Goal: Task Accomplishment & Management: Manage account settings

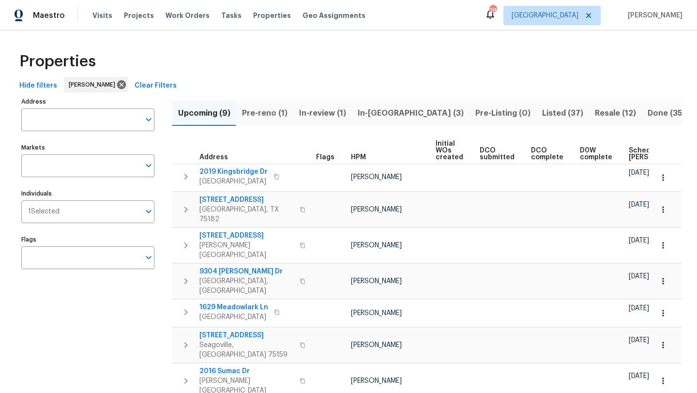
scroll to position [0, 106]
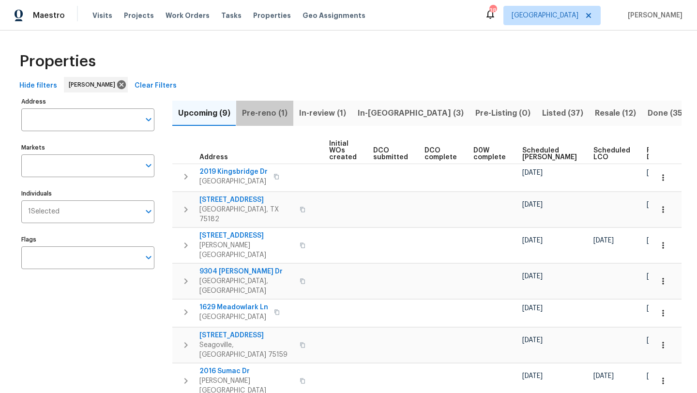
click at [266, 109] on span "Pre-reno (1)" at bounding box center [264, 113] width 45 height 14
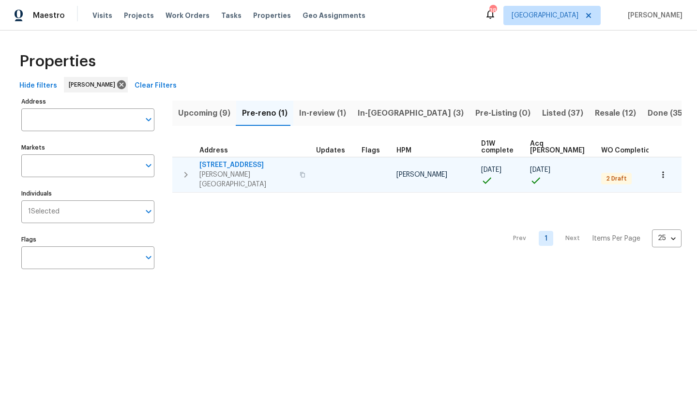
click at [248, 165] on span "117 Independence Trl" at bounding box center [246, 165] width 94 height 10
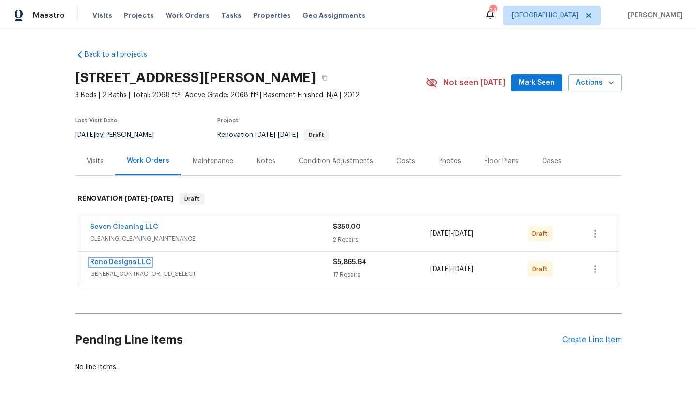
click at [140, 260] on link "Reno Designs LLC" at bounding box center [120, 262] width 61 height 7
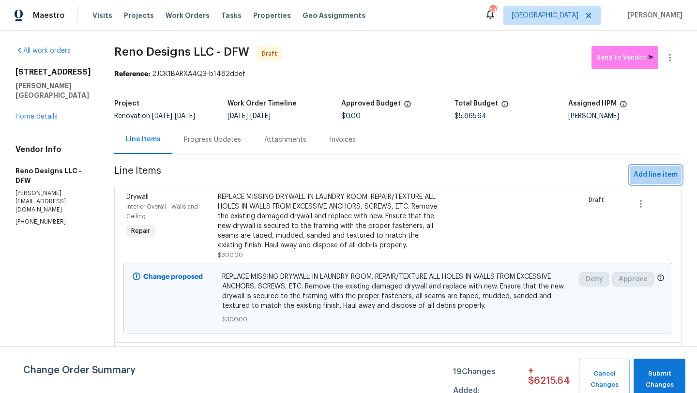
click at [647, 174] on span "Add line item" at bounding box center [655, 175] width 44 height 12
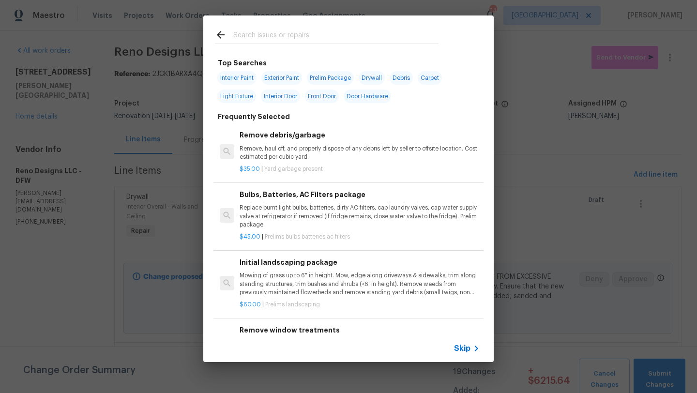
click at [219, 31] on icon at bounding box center [221, 35] width 12 height 12
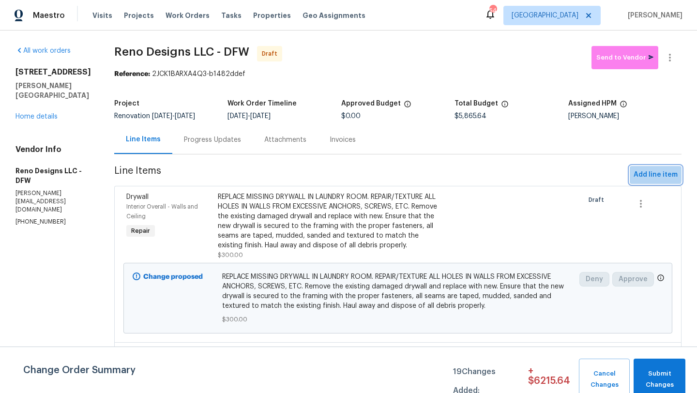
click at [641, 174] on span "Add line item" at bounding box center [655, 175] width 44 height 12
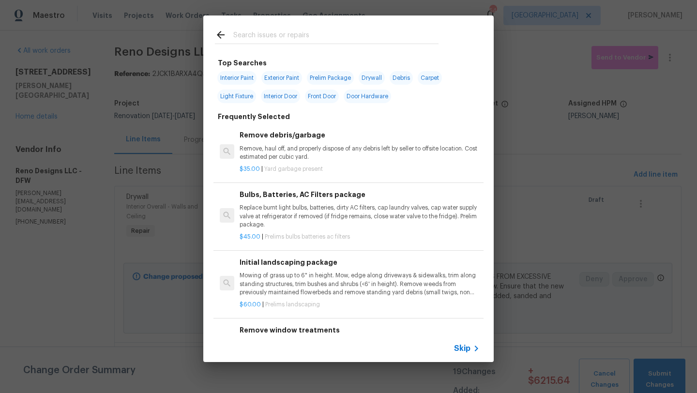
click at [295, 33] on input "text" at bounding box center [335, 36] width 205 height 15
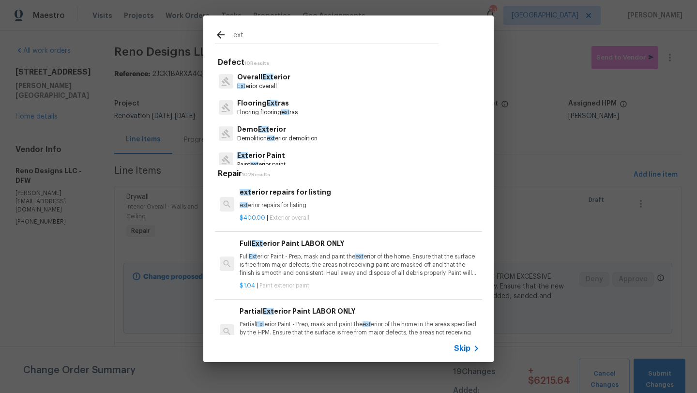
type input "ext"
click at [270, 314] on h6 "Partial Ext erior Paint LABOR ONLY" at bounding box center [359, 311] width 240 height 11
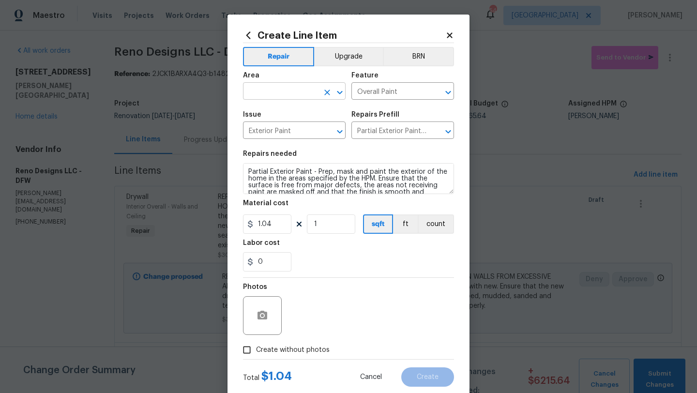
click at [311, 95] on input "text" at bounding box center [280, 92] width 75 height 15
click at [306, 126] on li "Exterior Overall" at bounding box center [294, 130] width 103 height 16
type input "Exterior Overall"
click at [342, 60] on button "Upgrade" at bounding box center [348, 56] width 69 height 19
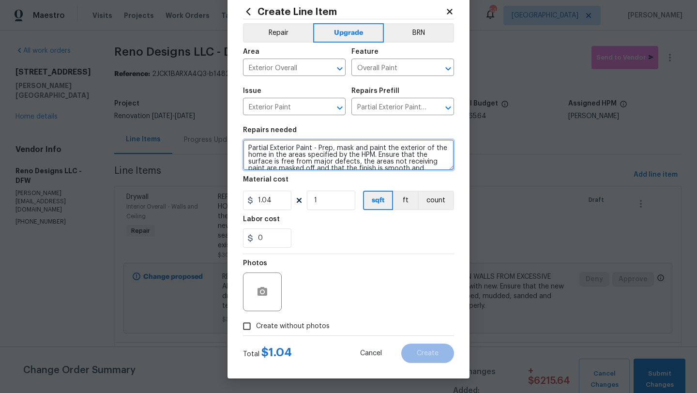
drag, startPoint x: 409, startPoint y: 165, endPoint x: 233, endPoint y: 138, distance: 178.3
click at [233, 138] on div "Create Line Item Repair Upgrade BRN Area Exterior Overall ​ Feature Overall Pai…" at bounding box center [348, 185] width 242 height 388
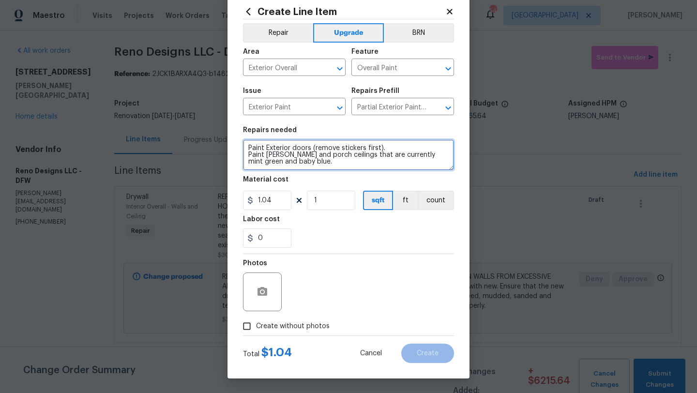
type textarea "Paint Exterior doors (remove stickers first). Paint Eaves and porch ceilings th…"
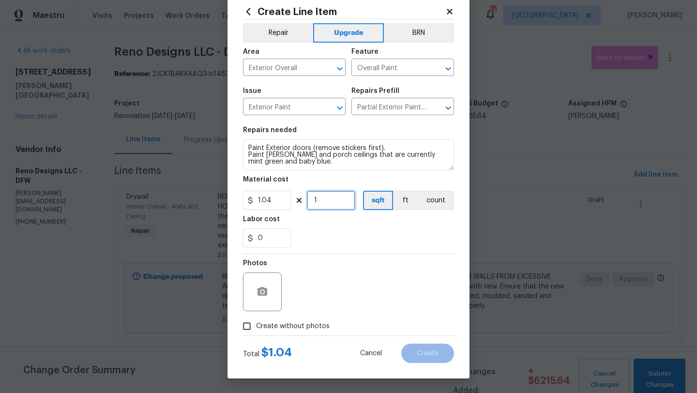
drag, startPoint x: 317, startPoint y: 199, endPoint x: 308, endPoint y: 199, distance: 8.7
click at [308, 199] on input "1" at bounding box center [331, 200] width 48 height 19
type input "960"
click at [285, 235] on input "0" at bounding box center [267, 237] width 48 height 19
type input "1.6"
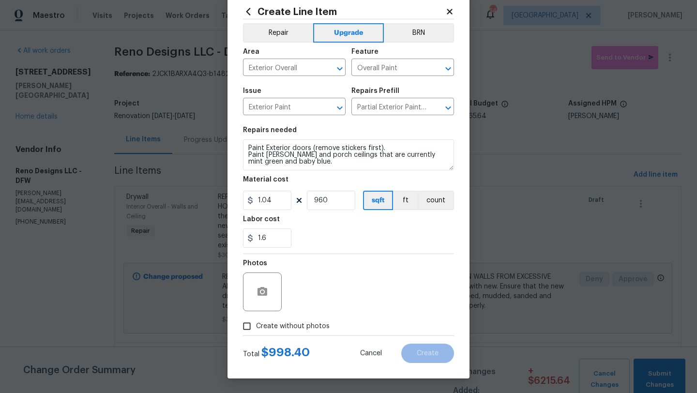
click at [345, 235] on div "1.6" at bounding box center [348, 237] width 211 height 19
click at [268, 294] on button "button" at bounding box center [262, 291] width 23 height 23
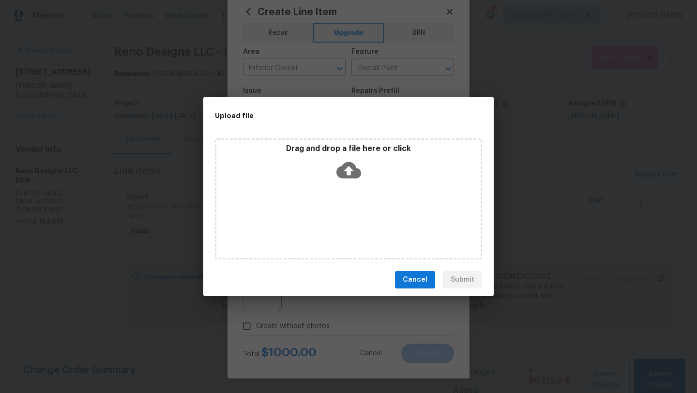
click at [415, 281] on span "Cancel" at bounding box center [415, 280] width 25 height 12
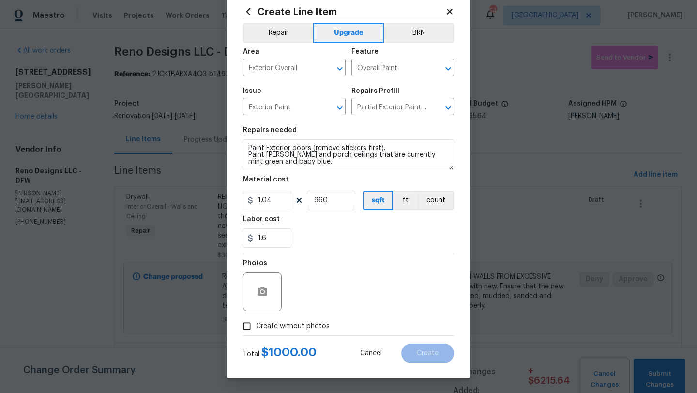
click at [311, 328] on span "Create without photos" at bounding box center [293, 326] width 74 height 10
click at [256, 328] on input "Create without photos" at bounding box center [247, 326] width 18 height 18
checkbox input "true"
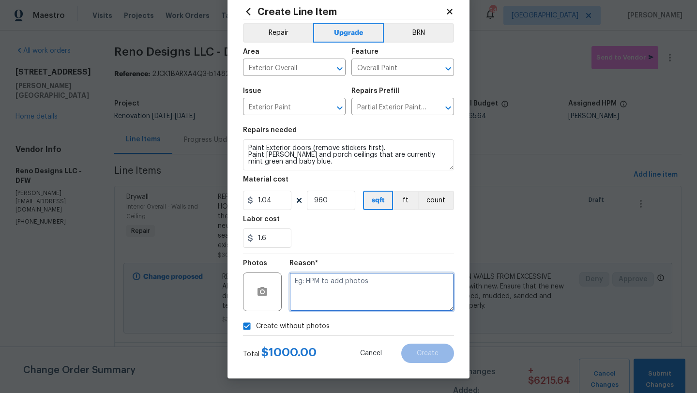
click at [330, 298] on textarea at bounding box center [371, 291] width 164 height 39
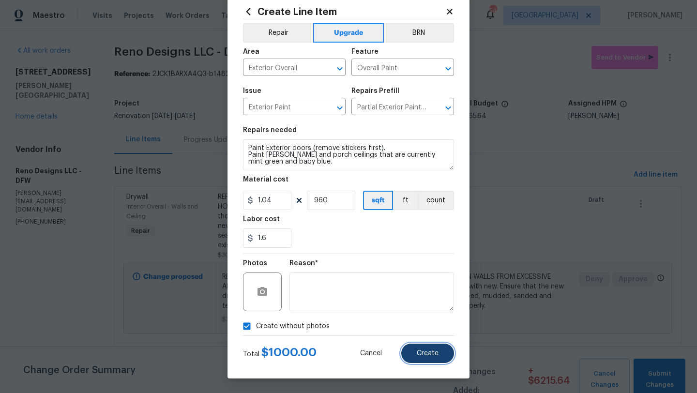
click at [431, 352] on span "Create" at bounding box center [428, 353] width 22 height 7
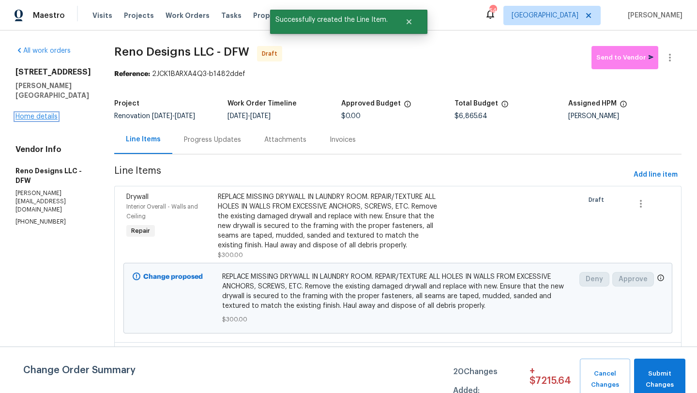
click at [52, 119] on link "Home details" at bounding box center [36, 116] width 42 height 7
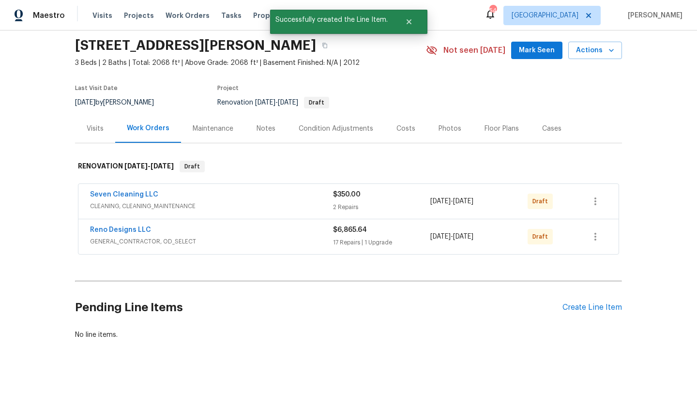
scroll to position [45, 0]
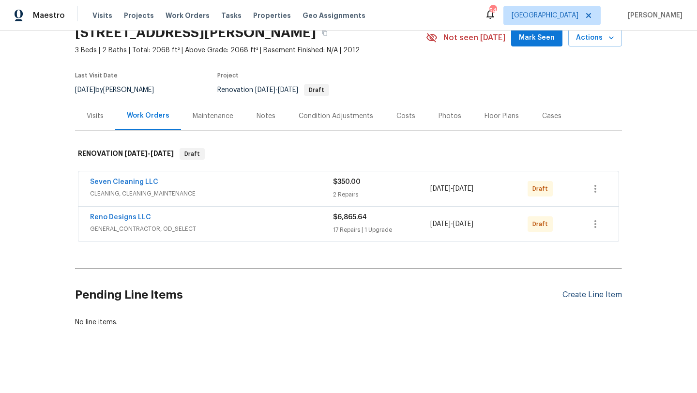
click at [577, 294] on div "Create Line Item" at bounding box center [592, 294] width 60 height 9
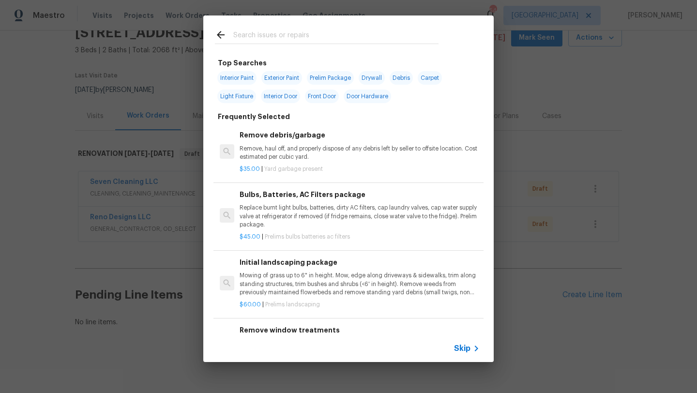
click at [290, 34] on input "text" at bounding box center [335, 36] width 205 height 15
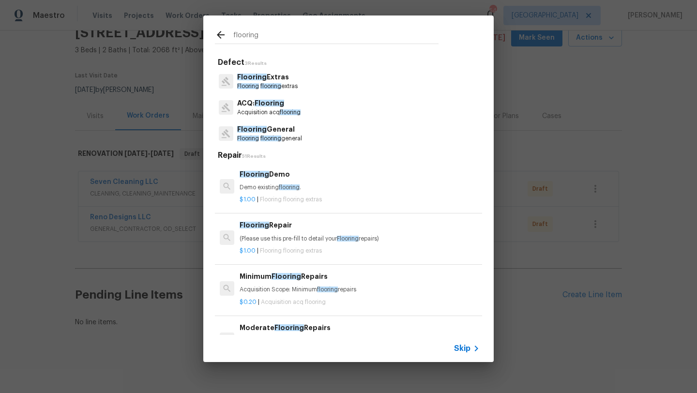
type input "flooring"
click at [275, 129] on p "Flooring General" at bounding box center [269, 129] width 65 height 10
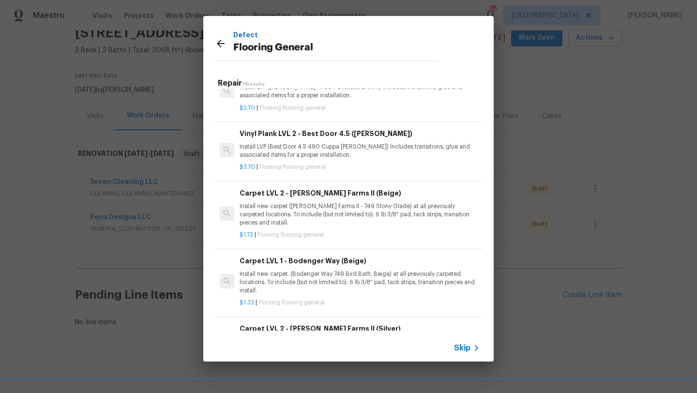
scroll to position [299, 0]
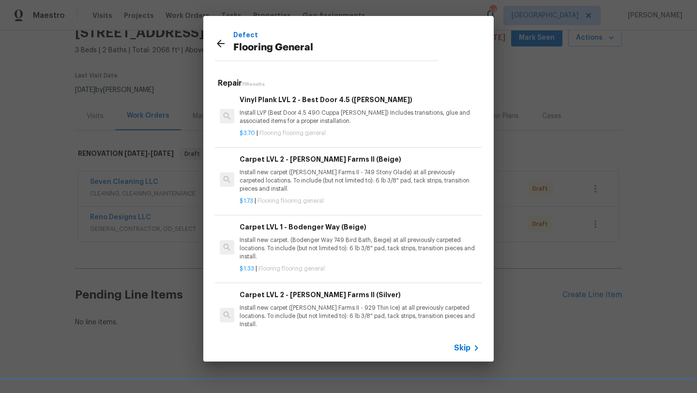
click at [465, 346] on span "Skip" at bounding box center [462, 348] width 16 height 10
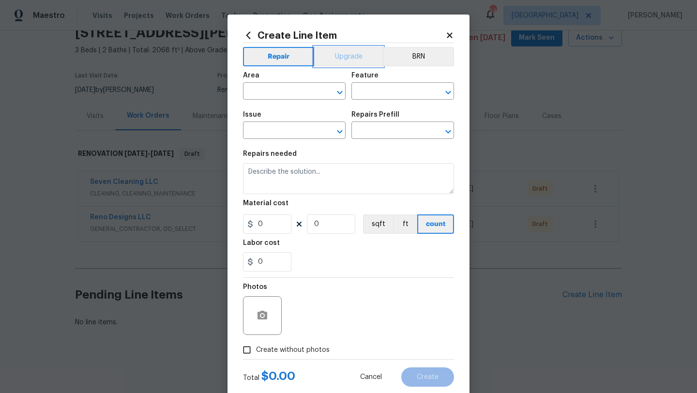
click at [341, 58] on button "Upgrade" at bounding box center [348, 56] width 69 height 19
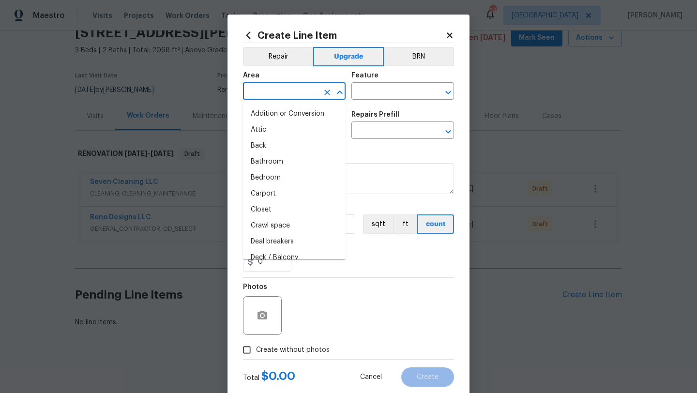
click at [300, 87] on input "text" at bounding box center [280, 92] width 75 height 15
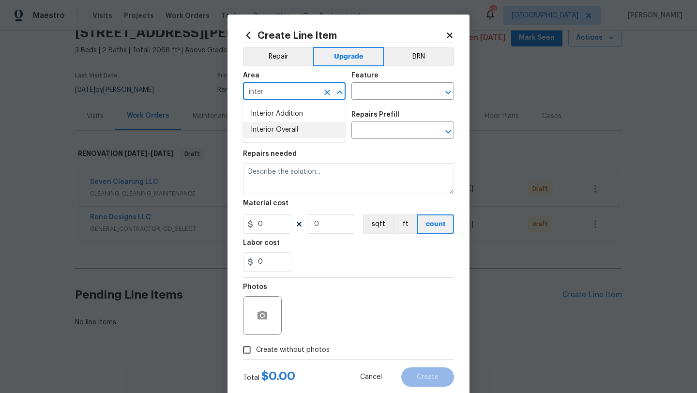
click at [293, 130] on li "Interior Overall" at bounding box center [294, 130] width 103 height 16
type input "Interior Overall"
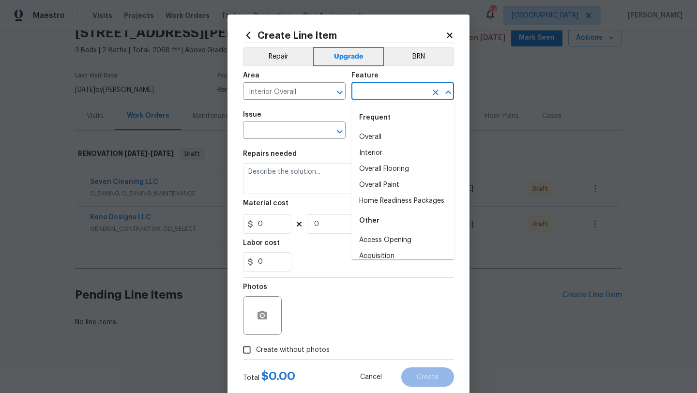
click at [374, 87] on input "text" at bounding box center [388, 92] width 75 height 15
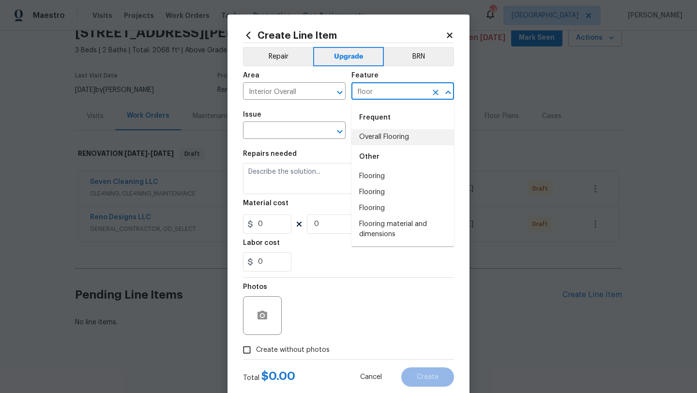
click at [373, 134] on li "Overall Flooring" at bounding box center [402, 137] width 103 height 16
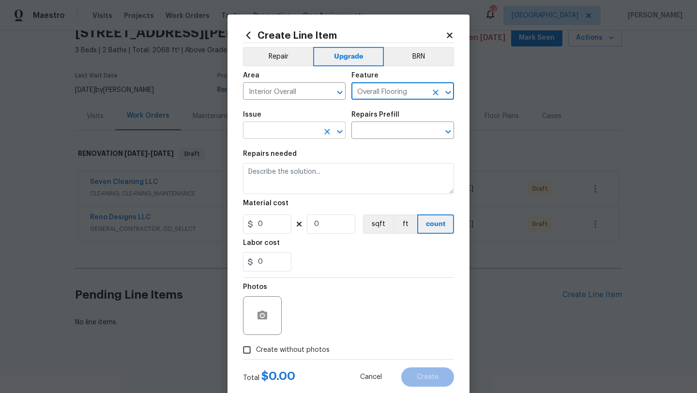
type input "Overall Flooring"
click at [310, 132] on input "text" at bounding box center [280, 131] width 75 height 15
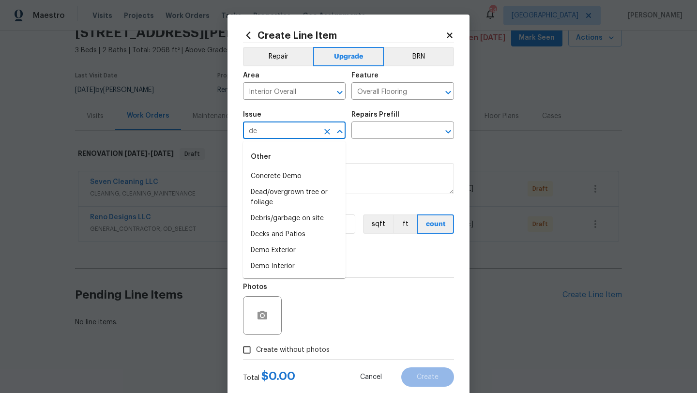
type input "d"
click at [297, 192] on li "Flooring Extras" at bounding box center [294, 192] width 103 height 16
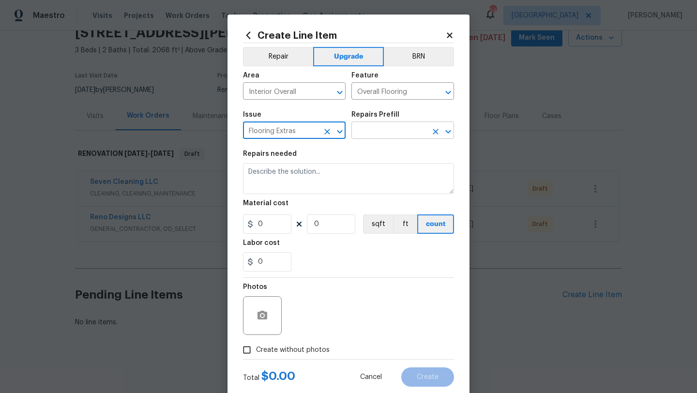
type input "Flooring Extras"
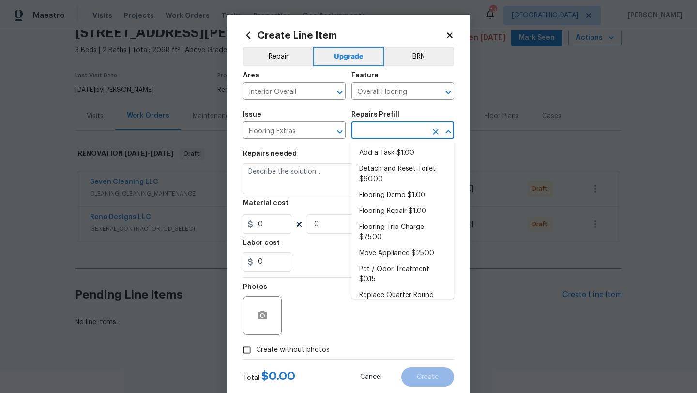
click at [384, 135] on input "text" at bounding box center [388, 131] width 75 height 15
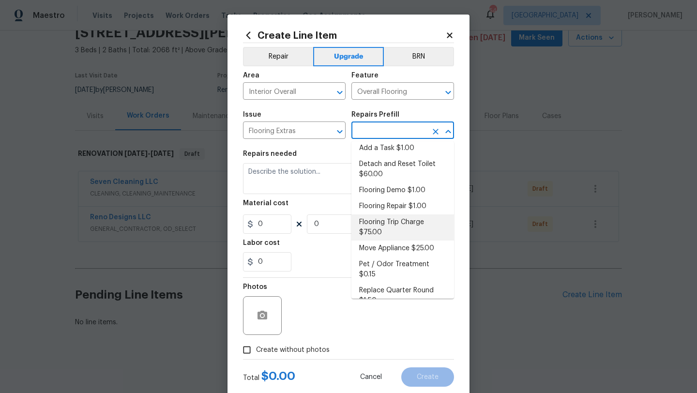
scroll to position [7, 0]
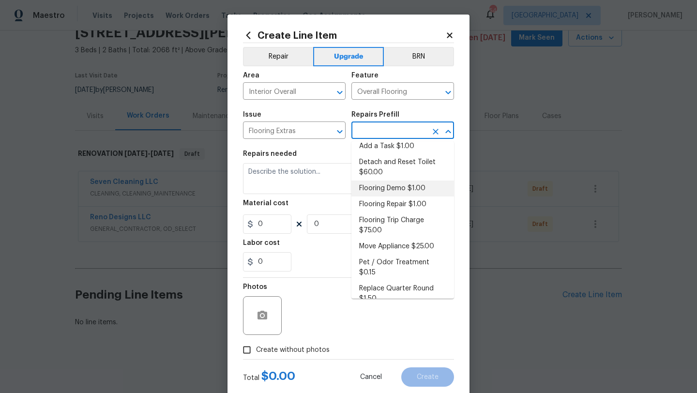
click at [394, 186] on li "Flooring Demo $1.00" at bounding box center [402, 188] width 103 height 16
type input "Flooring Demo $1.00"
type textarea "Demo existing flooring."
type input "1"
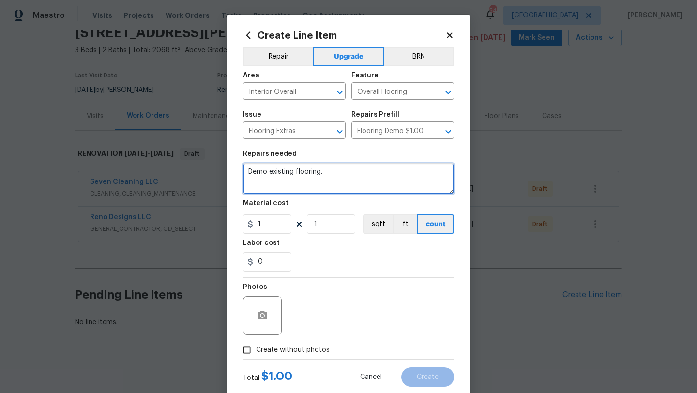
drag, startPoint x: 347, startPoint y: 175, endPoint x: 240, endPoint y: 173, distance: 106.9
click at [240, 173] on div "Create Line Item Repair Upgrade BRN Area Interior Overall ​ Feature Overall Flo…" at bounding box center [348, 209] width 242 height 388
type textarea "D"
type textarea "T"
type textarea "Demo tile in entry, hallways, hall bathroom, kitchen, breakfast area."
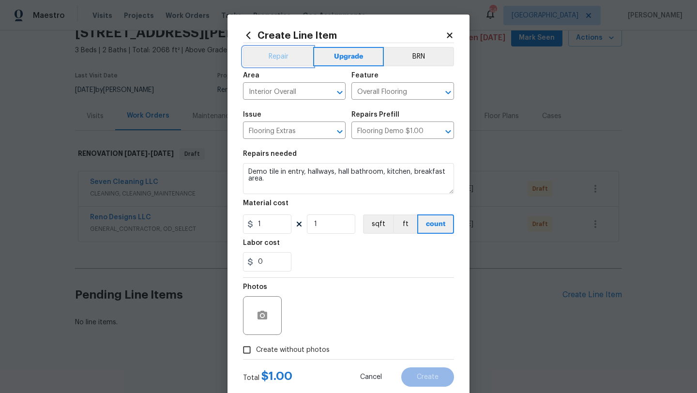
click at [270, 55] on button "Repair" at bounding box center [278, 56] width 70 height 19
click at [331, 264] on div "0" at bounding box center [348, 261] width 211 height 19
click at [293, 348] on span "Create without photos" at bounding box center [293, 350] width 74 height 10
click at [256, 348] on input "Create without photos" at bounding box center [247, 350] width 18 height 18
checkbox input "true"
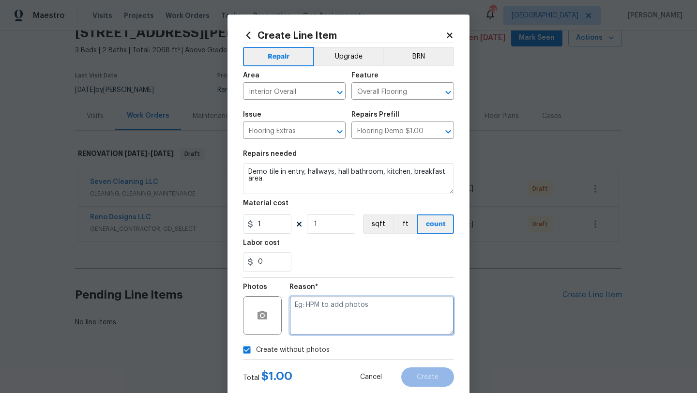
click at [312, 319] on textarea at bounding box center [371, 315] width 164 height 39
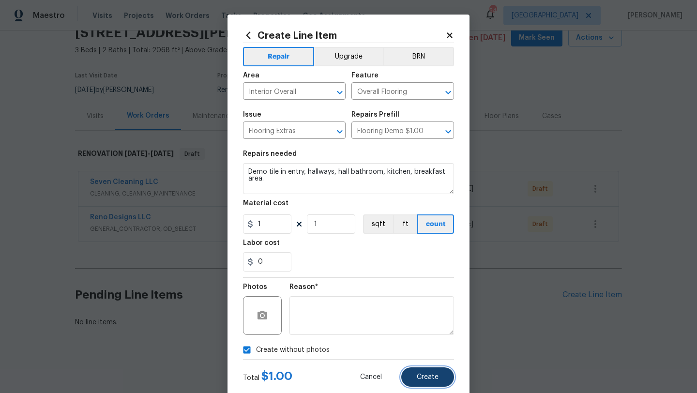
click at [417, 376] on button "Create" at bounding box center [427, 376] width 53 height 19
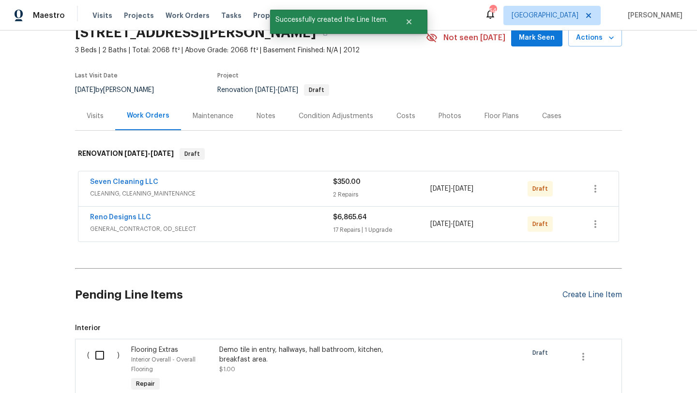
click at [570, 293] on div "Create Line Item" at bounding box center [592, 294] width 60 height 9
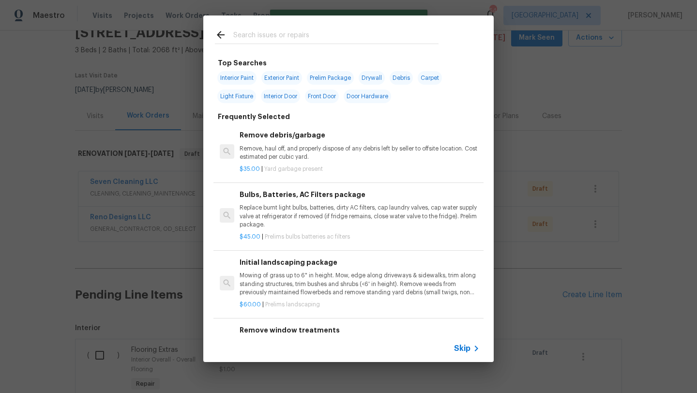
click at [292, 35] on input "text" at bounding box center [335, 36] width 205 height 15
click at [463, 349] on span "Skip" at bounding box center [462, 349] width 16 height 10
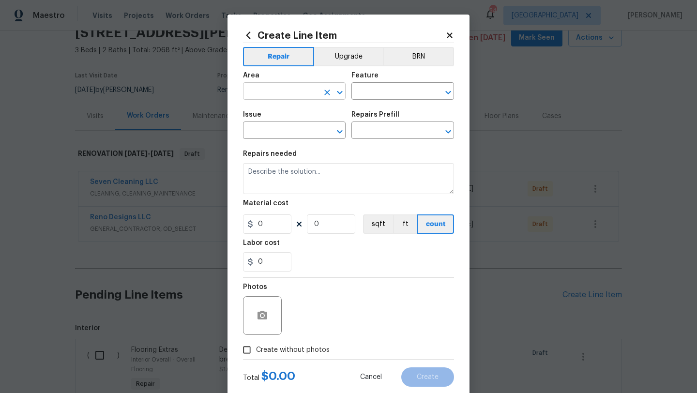
click at [295, 91] on input "text" at bounding box center [280, 92] width 75 height 15
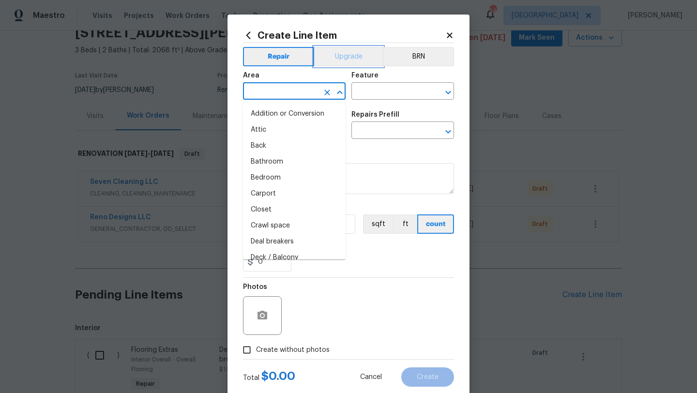
click at [344, 56] on button "Upgrade" at bounding box center [348, 56] width 69 height 19
click at [283, 92] on input "text" at bounding box center [280, 92] width 75 height 15
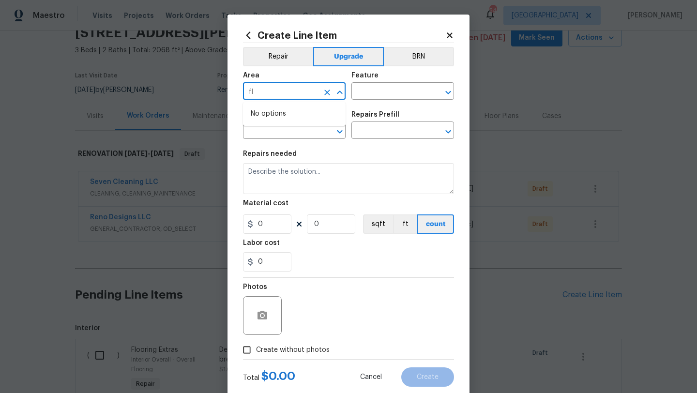
type input "f"
click at [287, 126] on li "Interior Overall" at bounding box center [294, 130] width 103 height 16
type input "Interior Overall"
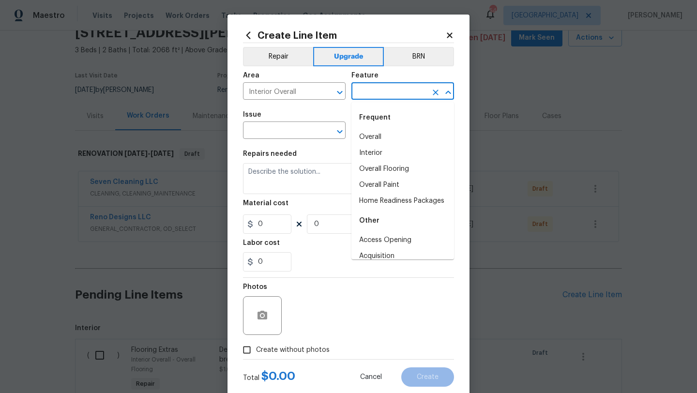
click at [369, 98] on input "text" at bounding box center [388, 92] width 75 height 15
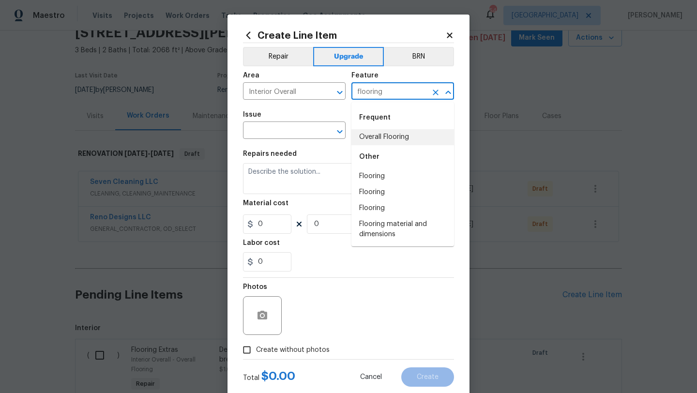
click at [370, 138] on li "Overall Flooring" at bounding box center [402, 137] width 103 height 16
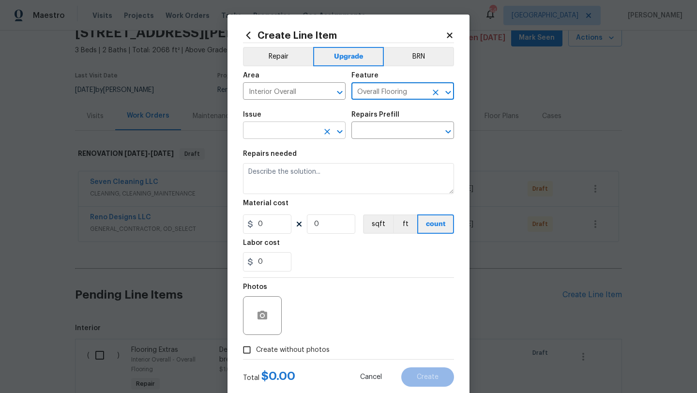
type input "Overall Flooring"
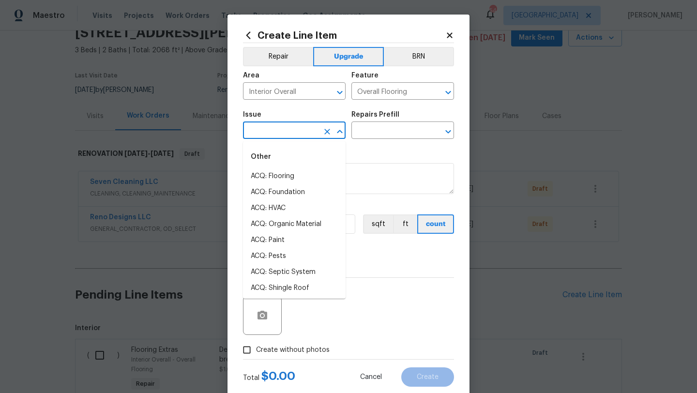
click at [292, 134] on input "text" at bounding box center [280, 131] width 75 height 15
click at [291, 186] on li "Flooring Extras" at bounding box center [294, 192] width 103 height 16
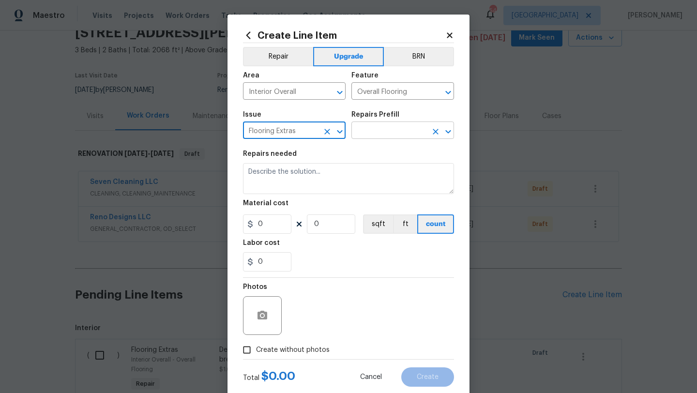
type input "Flooring Extras"
click at [367, 136] on input "text" at bounding box center [388, 131] width 75 height 15
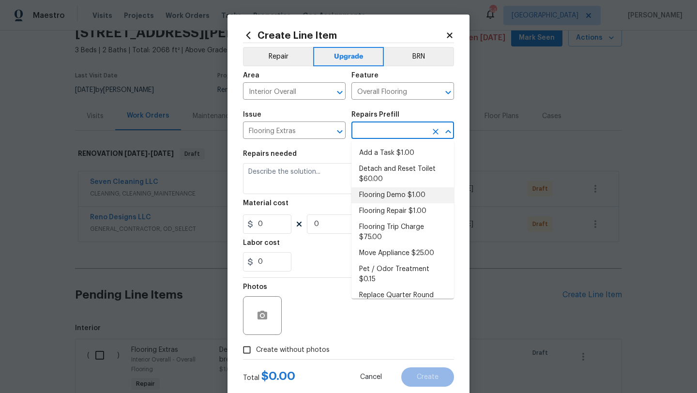
click at [375, 191] on li "Flooring Demo $1.00" at bounding box center [402, 195] width 103 height 16
type input "Flooring Demo $1.00"
type textarea "Demo existing flooring."
type input "1"
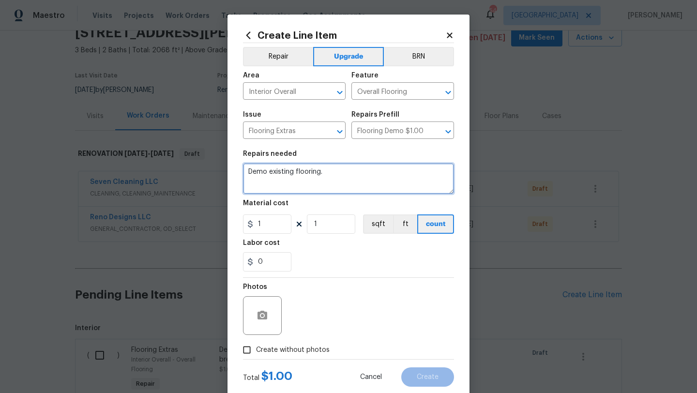
drag, startPoint x: 344, startPoint y: 174, endPoint x: 243, endPoint y: 168, distance: 100.3
click at [243, 168] on textarea "Demo existing flooring." at bounding box center [348, 178] width 211 height 31
type textarea "Demo laminate flooring in office, formal dining, main bedroom, living room."
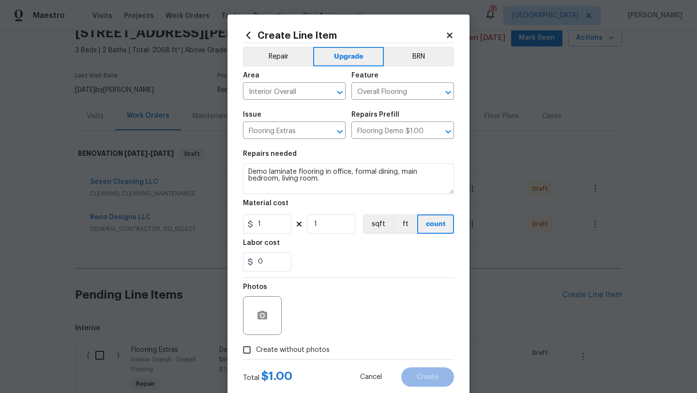
click at [306, 347] on span "Create without photos" at bounding box center [293, 350] width 74 height 10
click at [256, 347] on input "Create without photos" at bounding box center [247, 350] width 18 height 18
checkbox input "true"
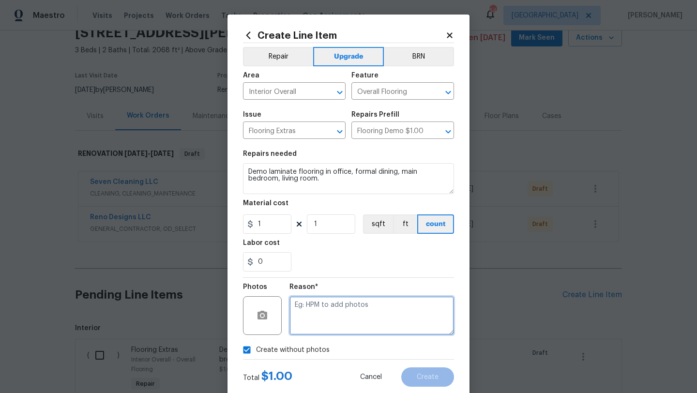
click at [330, 314] on textarea at bounding box center [371, 315] width 164 height 39
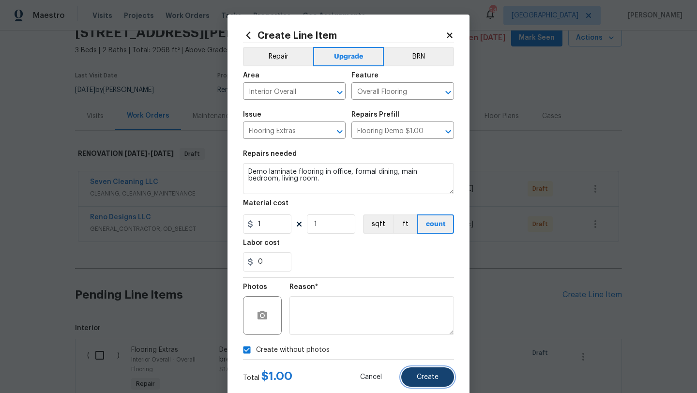
click at [435, 374] on span "Create" at bounding box center [428, 377] width 22 height 7
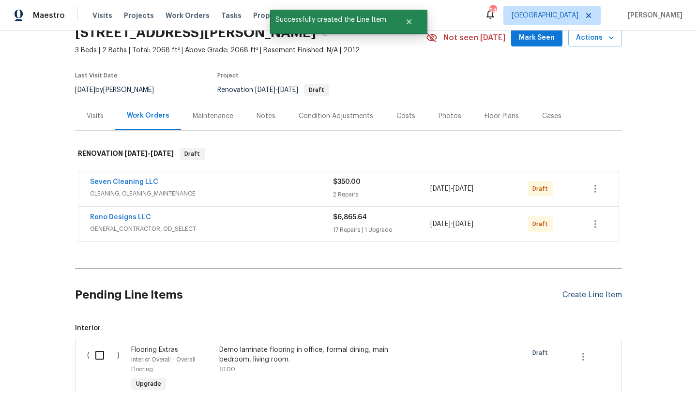
click at [572, 293] on div "Create Line Item" at bounding box center [592, 294] width 60 height 9
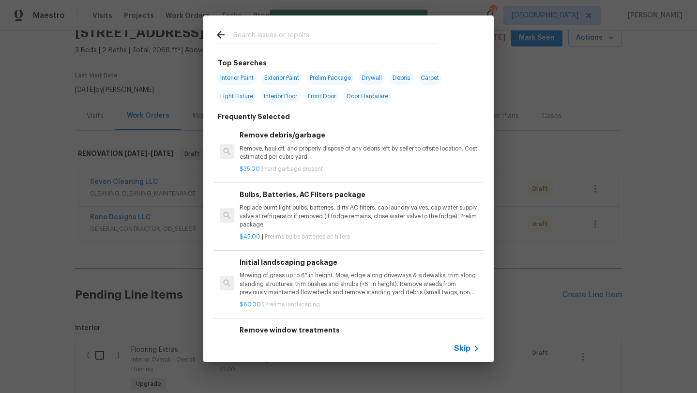
click at [297, 34] on input "text" at bounding box center [335, 36] width 205 height 15
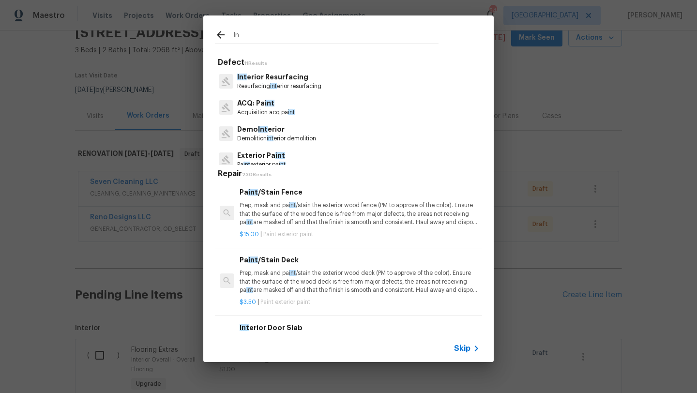
type input "I"
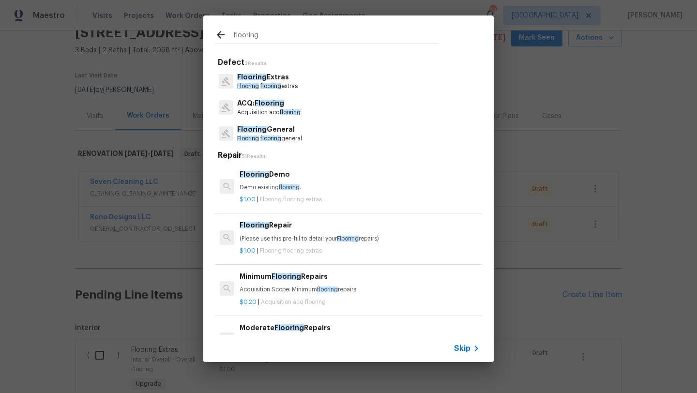
type input "flooring"
click at [287, 129] on p "Flooring General" at bounding box center [269, 129] width 65 height 10
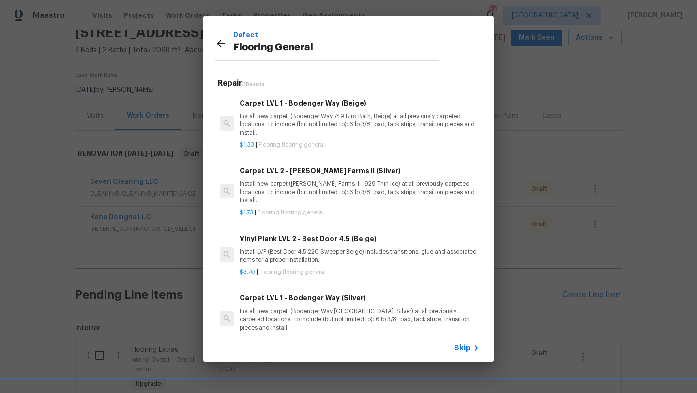
scroll to position [427, 0]
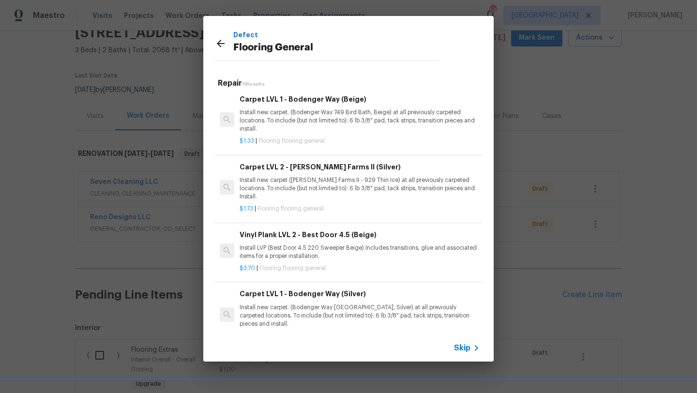
click at [294, 233] on div "Vinyl Plank LVL 2 - Best Door 4.5 (Beige) Install LVP (Best Door 4.5 220 Sweepe…" at bounding box center [359, 244] width 240 height 31
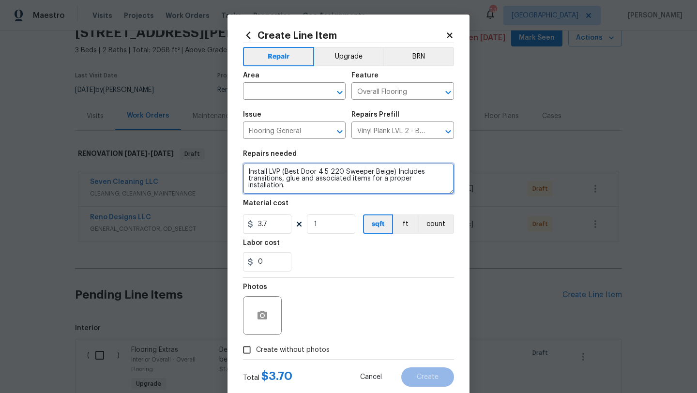
drag, startPoint x: 311, startPoint y: 186, endPoint x: 242, endPoint y: 168, distance: 71.1
click at [241, 168] on div "Create Line Item Repair Upgrade BRN Area ​ Feature Overall Flooring ​ Issue Flo…" at bounding box center [348, 209] width 242 height 388
click at [265, 182] on textarea "Install LVP (Best Door 4.5 220 Sweeper Beige) Includes transitions, glue and as…" at bounding box center [348, 178] width 211 height 31
drag, startPoint x: 273, startPoint y: 186, endPoint x: 284, endPoint y: 174, distance: 16.5
click at [284, 174] on textarea "Install LVP (Best Door 4.5 220 Sweeper Beige) Includes transitions, glue and as…" at bounding box center [348, 178] width 211 height 31
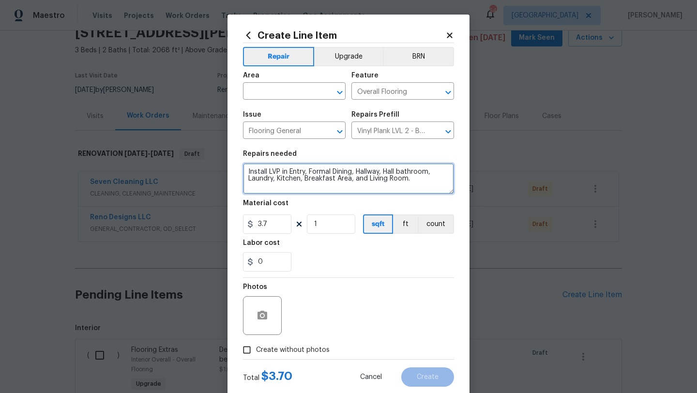
type textarea "Install LVP in Entry, Formal Dining, Hallway, Hall bathroom, Laundry, Kitchen, …"
click at [299, 348] on span "Create without photos" at bounding box center [293, 350] width 74 height 10
click at [256, 348] on input "Create without photos" at bounding box center [247, 350] width 18 height 18
checkbox input "true"
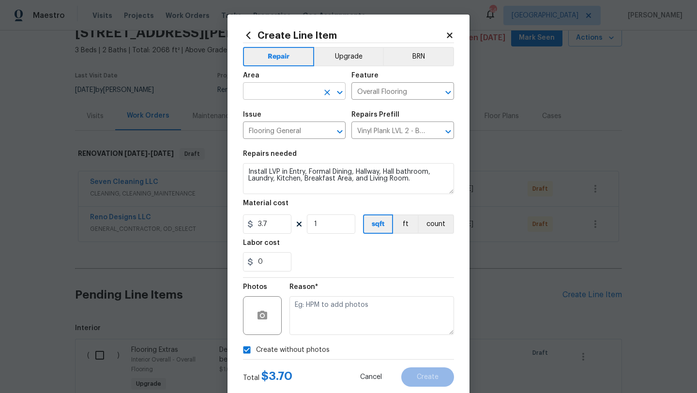
click at [295, 97] on input "text" at bounding box center [280, 92] width 75 height 15
click at [301, 130] on li "Interior Overall" at bounding box center [294, 130] width 103 height 16
type input "Interior Overall"
click at [344, 57] on button "Upgrade" at bounding box center [348, 56] width 69 height 19
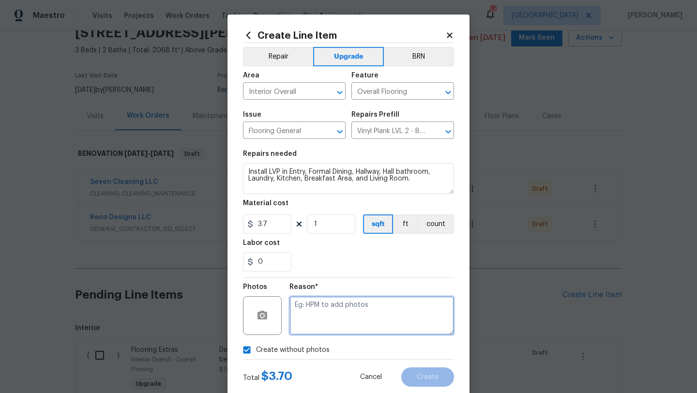
click at [312, 308] on textarea at bounding box center [371, 315] width 164 height 39
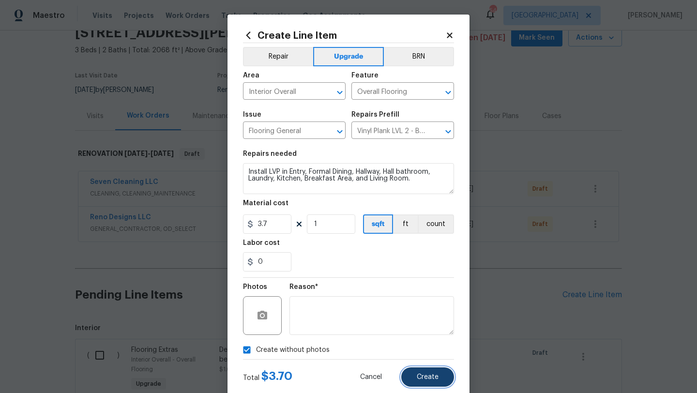
click at [416, 374] on button "Create" at bounding box center [427, 376] width 53 height 19
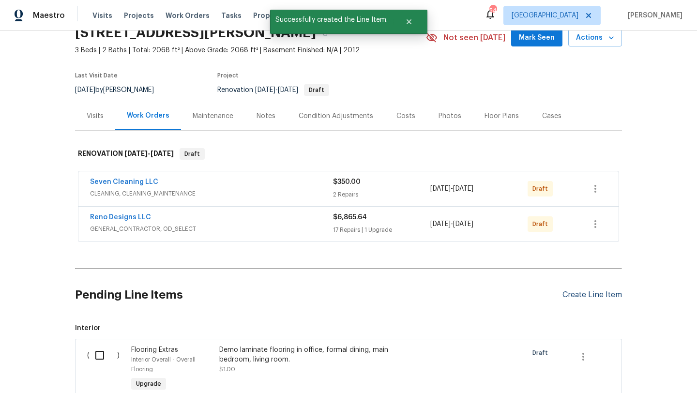
click at [577, 296] on div "Create Line Item" at bounding box center [592, 294] width 60 height 9
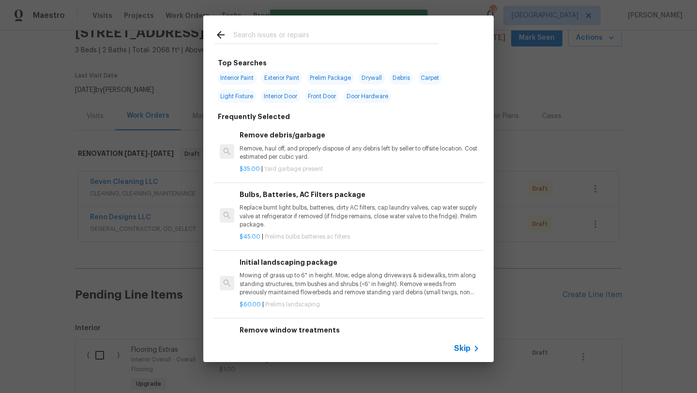
click at [296, 36] on input "text" at bounding box center [335, 36] width 205 height 15
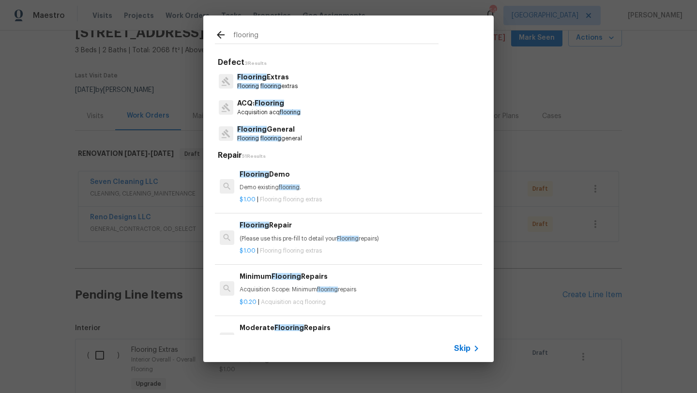
type input "flooring"
click at [283, 128] on p "Flooring General" at bounding box center [269, 129] width 65 height 10
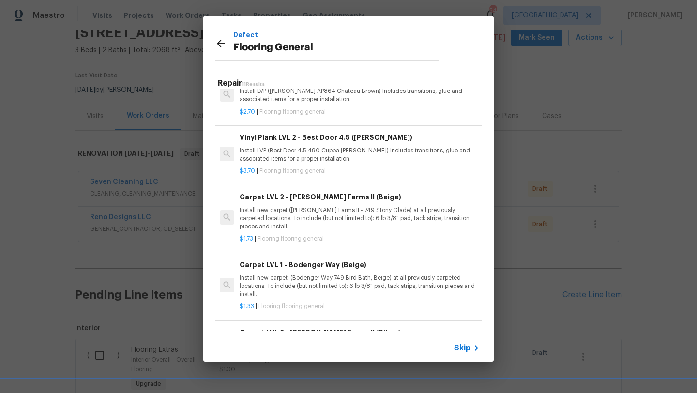
scroll to position [265, 0]
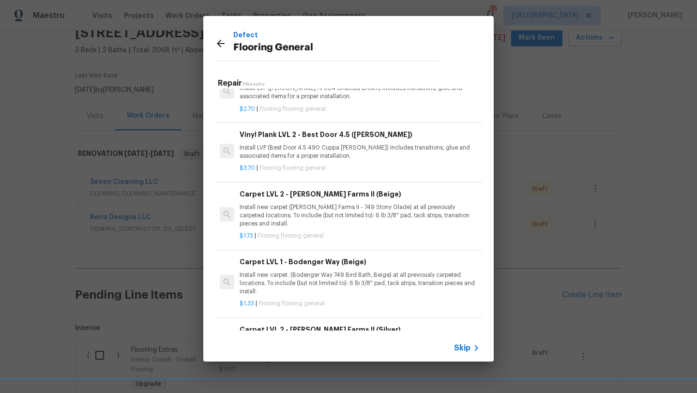
click at [297, 266] on h6 "Carpet LVL 1 - Bodenger Way (Beige)" at bounding box center [359, 261] width 240 height 11
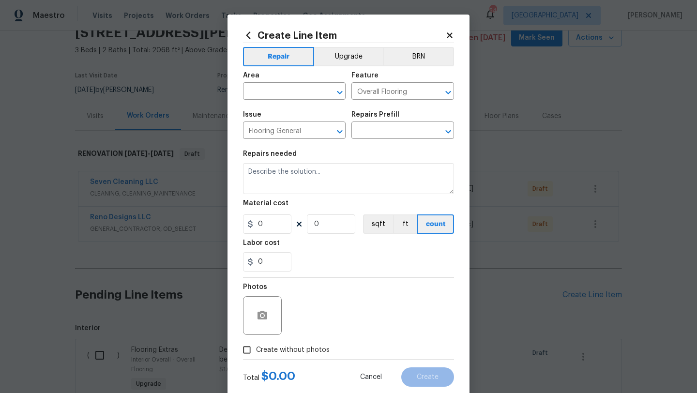
type input "Carpet LVL 1 - Bodenger Way (Beige) $1.33"
type textarea "Install new carpet. (Bodenger Way 749 Bird Bath, Beige) at all previously carpe…"
type input "1.33"
type input "1"
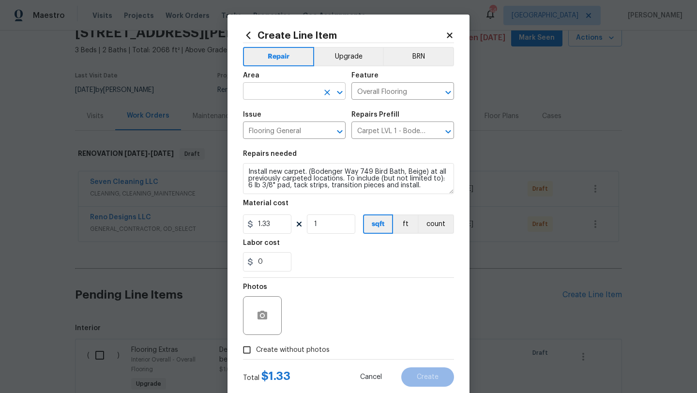
click at [294, 89] on input "text" at bounding box center [280, 92] width 75 height 15
click at [298, 124] on li "Interior Overall" at bounding box center [294, 130] width 103 height 16
type input "Interior Overall"
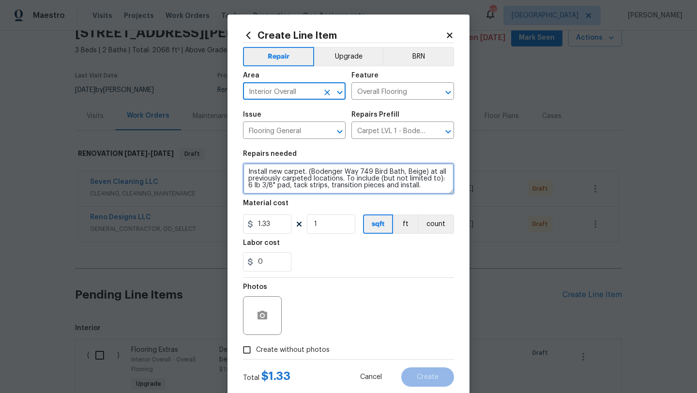
click at [247, 170] on textarea "Install new carpet. (Bodenger Way 749 Bird Bath, Beige) at all previously carpe…" at bounding box center [348, 178] width 211 height 31
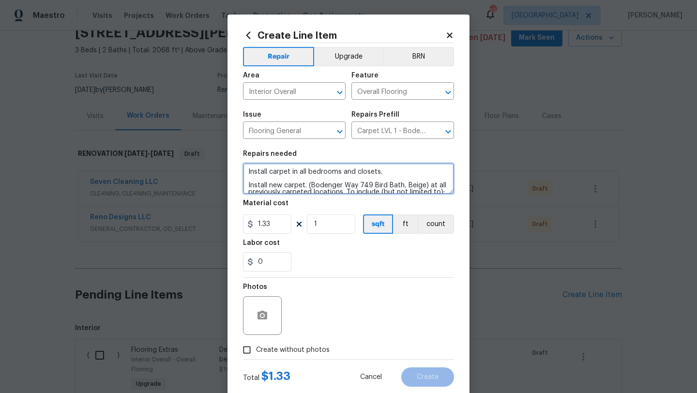
type textarea "Install carpet in all bedrooms and closets. Install new carpet. (Bodenger Way 7…"
click at [319, 348] on span "Create without photos" at bounding box center [293, 350] width 74 height 10
click at [256, 348] on input "Create without photos" at bounding box center [247, 350] width 18 height 18
checkbox input "true"
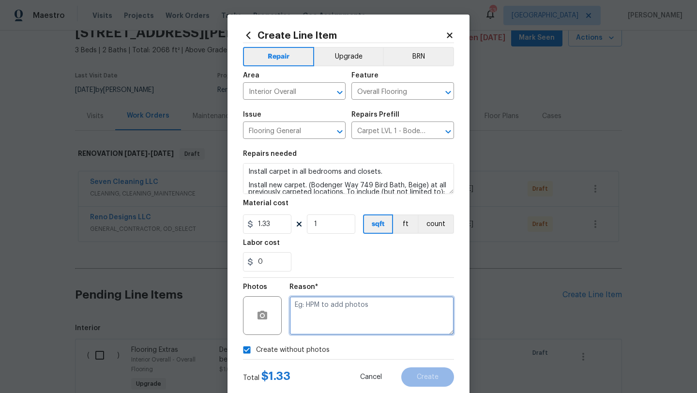
click at [331, 329] on textarea at bounding box center [371, 315] width 164 height 39
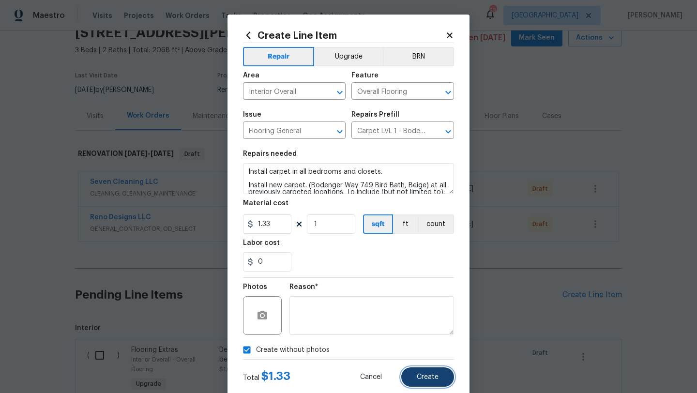
click at [414, 372] on button "Create" at bounding box center [427, 376] width 53 height 19
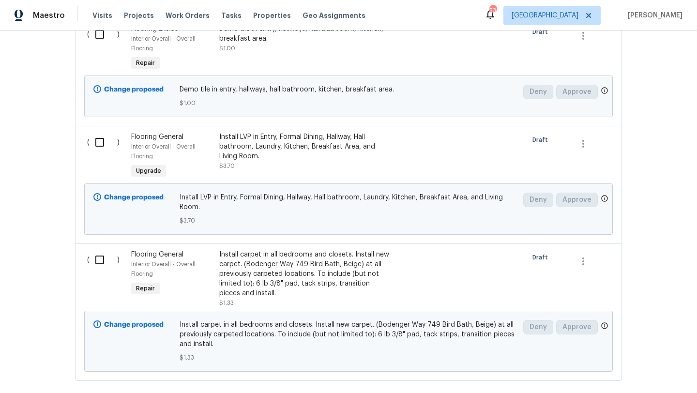
scroll to position [478, 0]
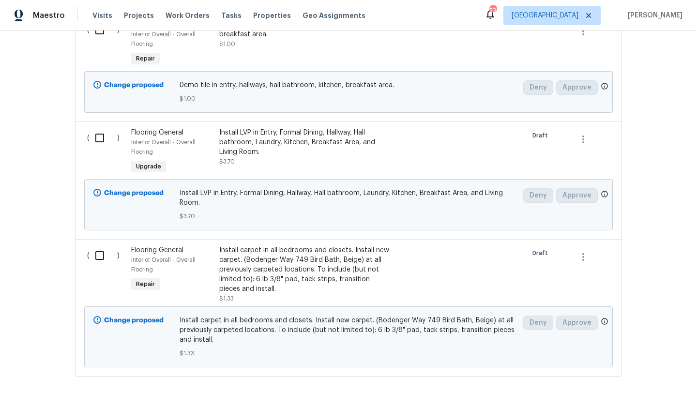
click at [100, 254] on input "checkbox" at bounding box center [104, 255] width 28 height 20
checkbox input "true"
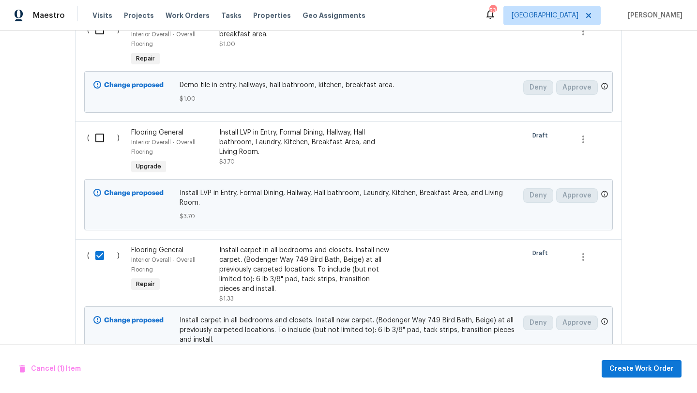
click at [97, 140] on input "checkbox" at bounding box center [104, 138] width 28 height 20
checkbox input "true"
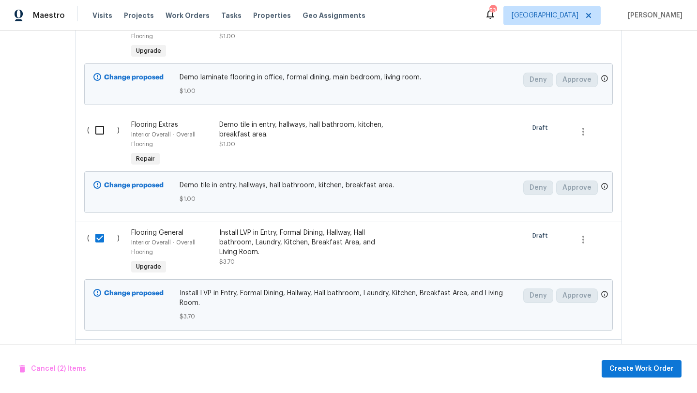
click at [98, 136] on input "checkbox" at bounding box center [104, 130] width 28 height 20
checkbox input "true"
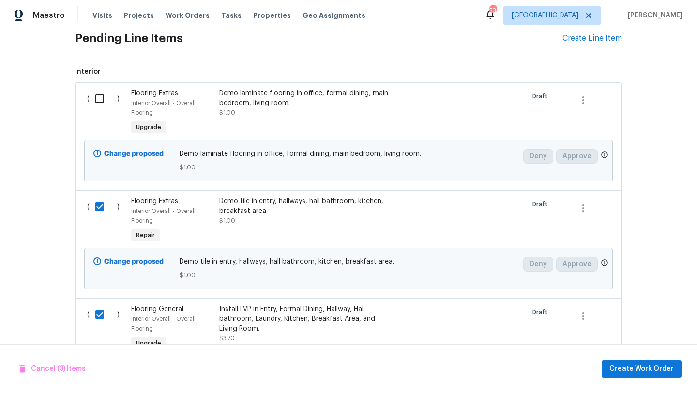
scroll to position [240, 0]
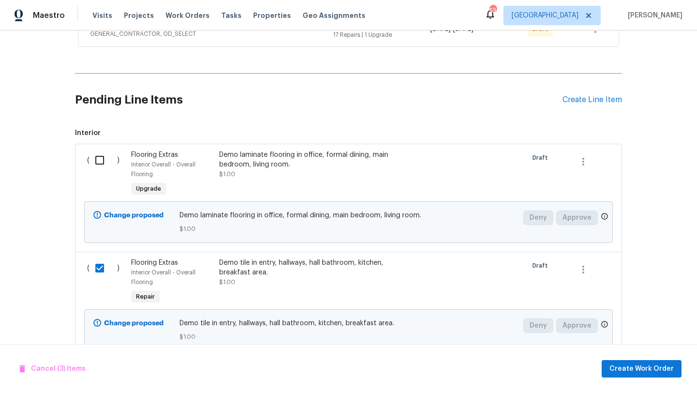
click at [100, 162] on input "checkbox" at bounding box center [104, 160] width 28 height 20
checkbox input "true"
click at [628, 366] on span "Create Work Order" at bounding box center [641, 369] width 64 height 12
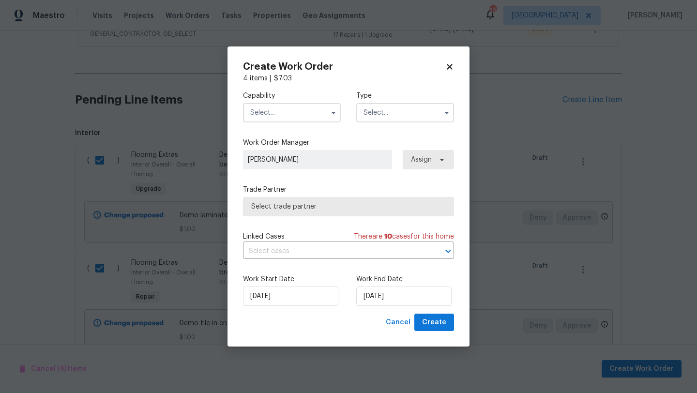
click at [320, 118] on input "text" at bounding box center [292, 112] width 98 height 19
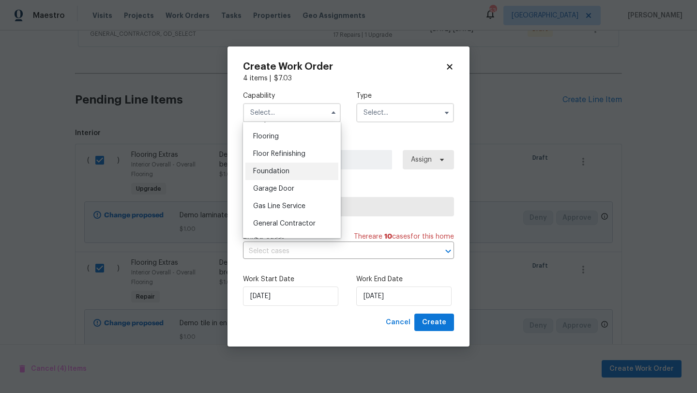
scroll to position [366, 0]
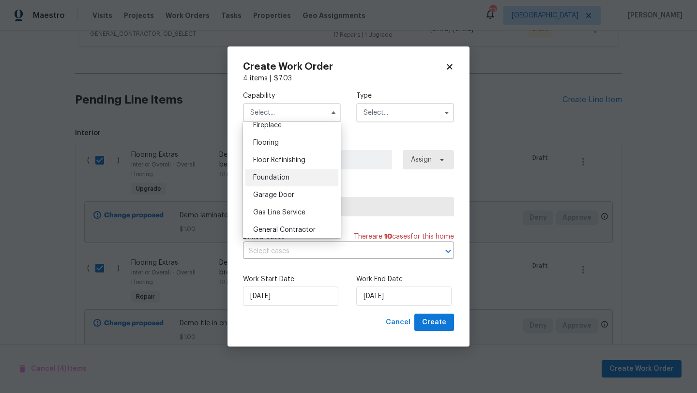
click at [301, 143] on div "Flooring" at bounding box center [291, 142] width 93 height 17
type input "Flooring"
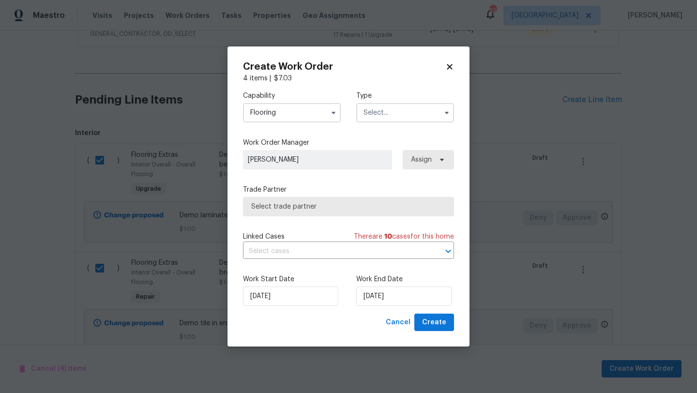
click at [377, 104] on input "text" at bounding box center [405, 112] width 98 height 19
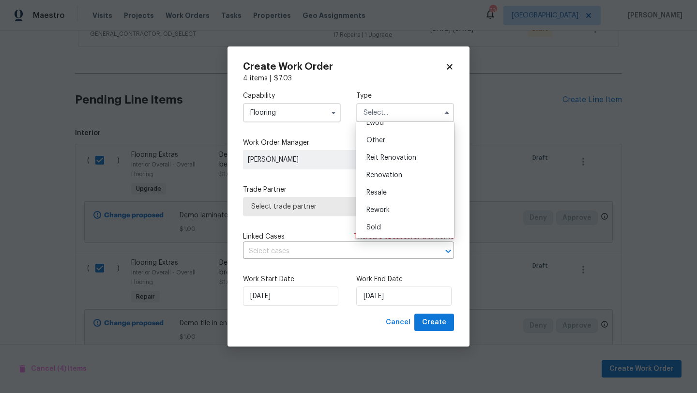
scroll to position [115, 0]
click at [382, 178] on span "Renovation" at bounding box center [384, 174] width 36 height 7
type input "Renovation"
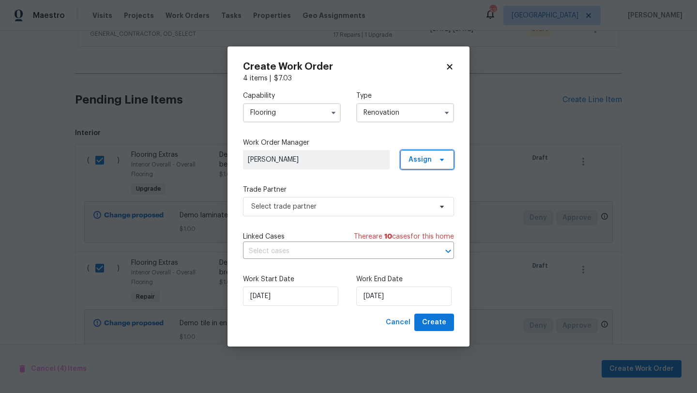
click at [416, 161] on span "Assign" at bounding box center [419, 160] width 23 height 10
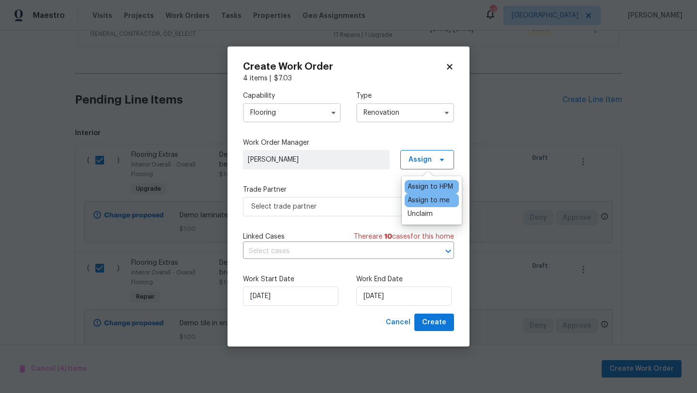
click at [419, 199] on div "Assign to me" at bounding box center [428, 200] width 42 height 10
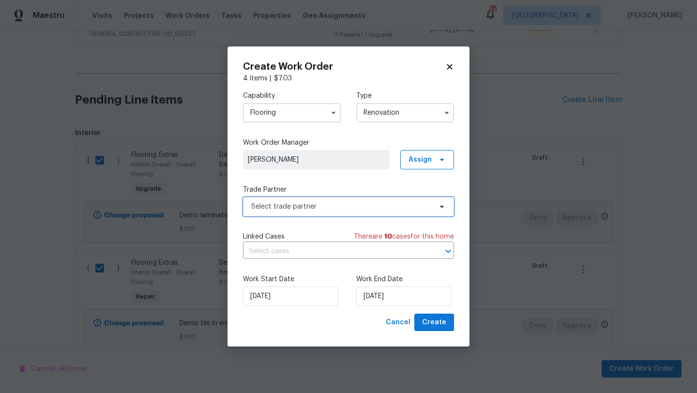
click at [376, 204] on span "Select trade partner" at bounding box center [341, 207] width 180 height 10
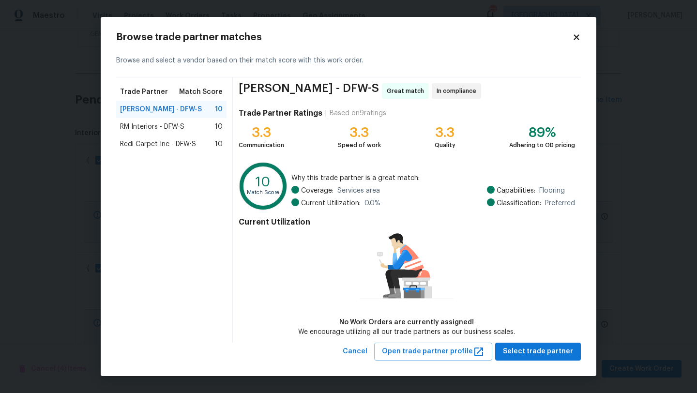
click at [185, 125] on div "RM Interiors - DFW-S 10" at bounding box center [171, 127] width 103 height 10
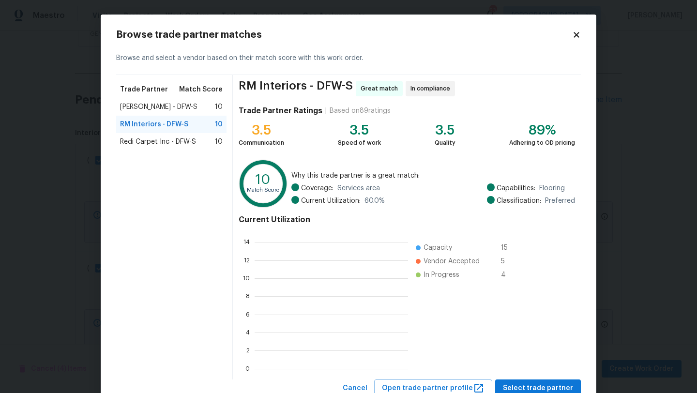
scroll to position [135, 153]
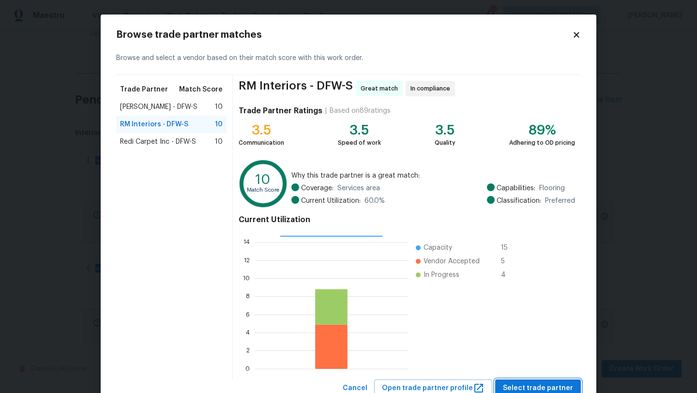
click at [540, 383] on span "Select trade partner" at bounding box center [538, 388] width 70 height 12
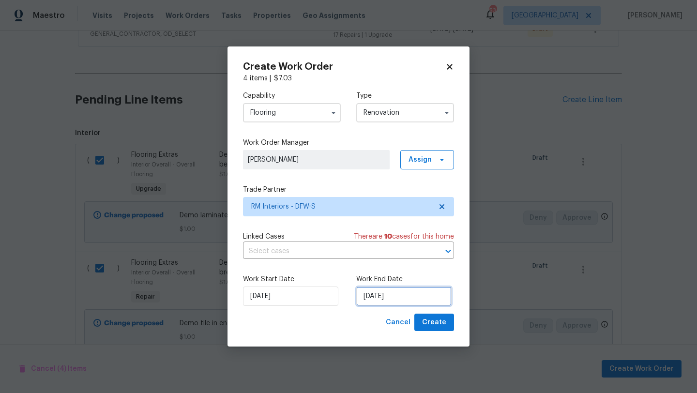
click at [402, 294] on input "[DATE]" at bounding box center [403, 295] width 95 height 19
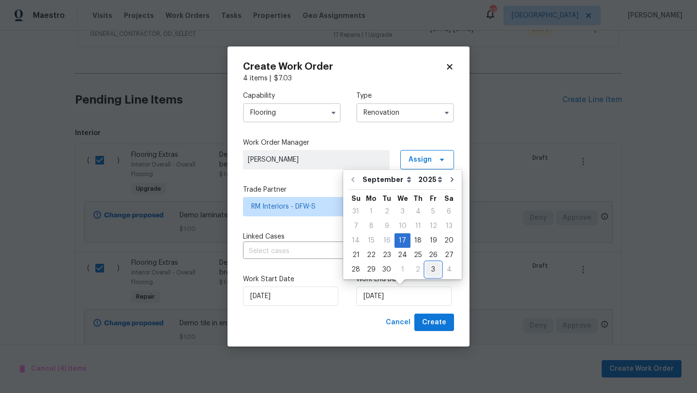
click at [431, 267] on div "3" at bounding box center [432, 270] width 15 height 14
type input "10/3/2025"
select select "9"
click at [431, 323] on span "Create" at bounding box center [434, 322] width 24 height 12
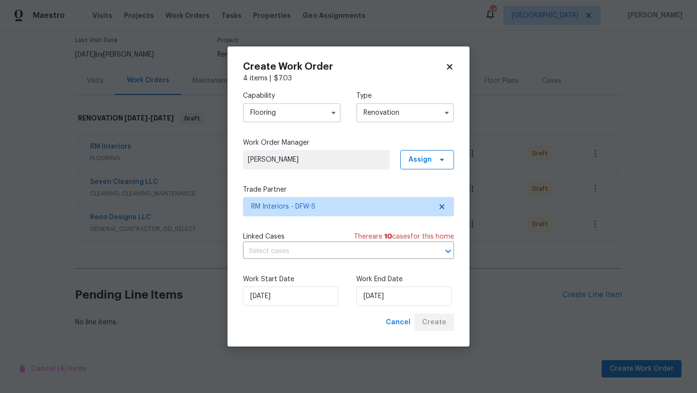
scroll to position [80, 0]
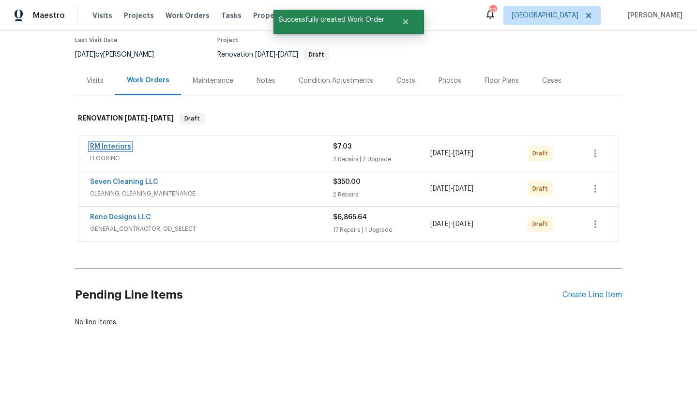
click at [114, 145] on link "RM Interiors" at bounding box center [110, 146] width 41 height 7
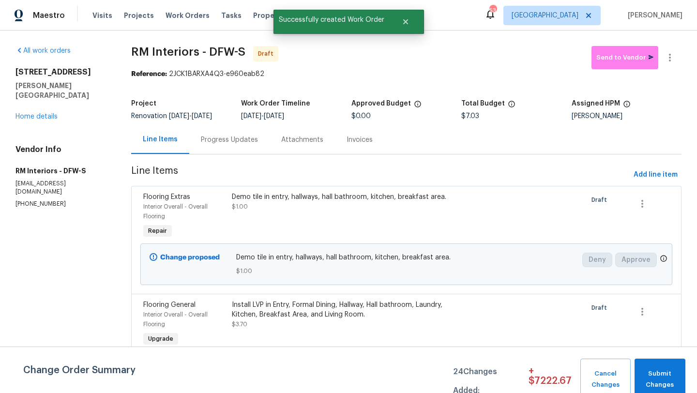
click at [242, 137] on div "Progress Updates" at bounding box center [229, 140] width 57 height 10
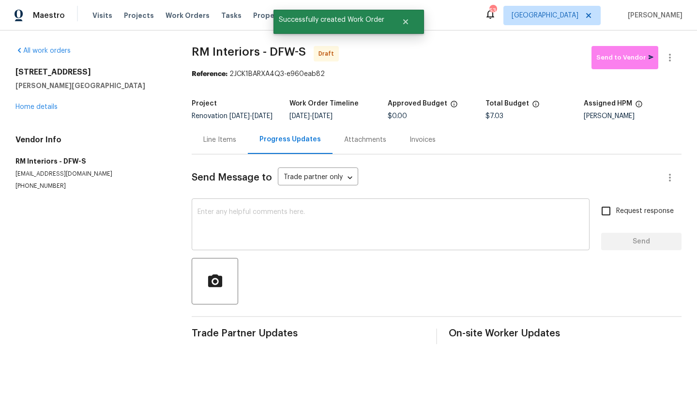
click at [252, 215] on div "x ​" at bounding box center [391, 225] width 398 height 49
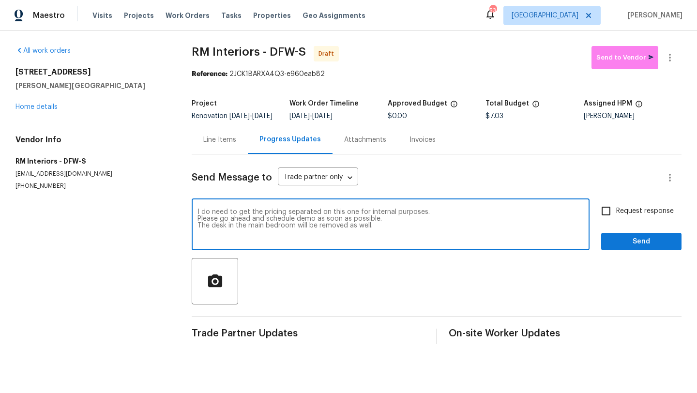
type textarea "I do need to get the pricing separated on this one for internal purposes. Pleas…"
click at [606, 220] on input "Request response" at bounding box center [606, 211] width 20 height 20
checkbox input "true"
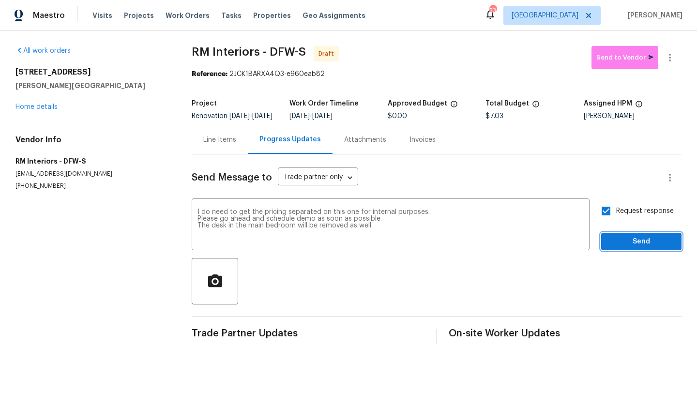
click at [618, 248] on span "Send" at bounding box center [641, 242] width 65 height 12
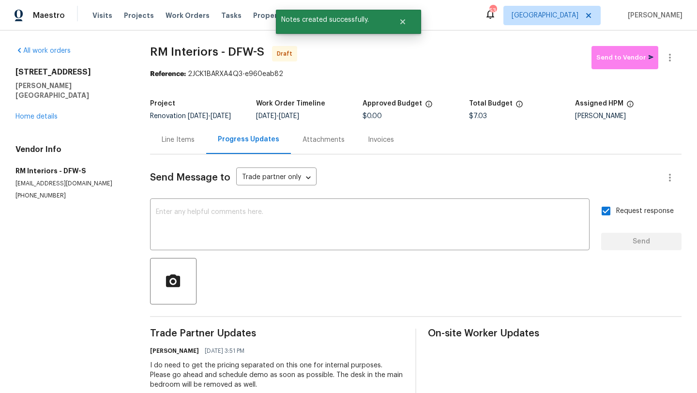
scroll to position [30, 0]
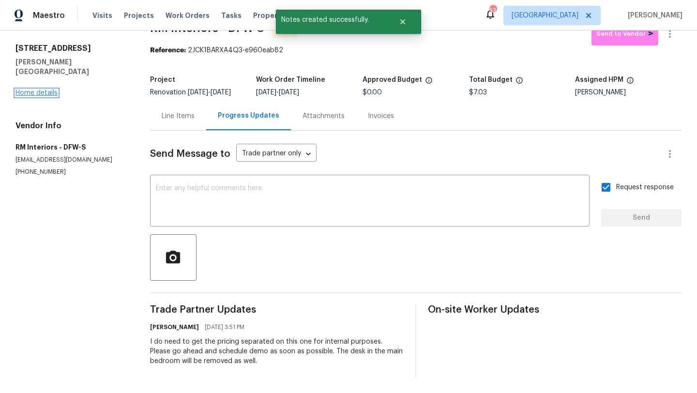
click at [49, 90] on link "Home details" at bounding box center [36, 93] width 42 height 7
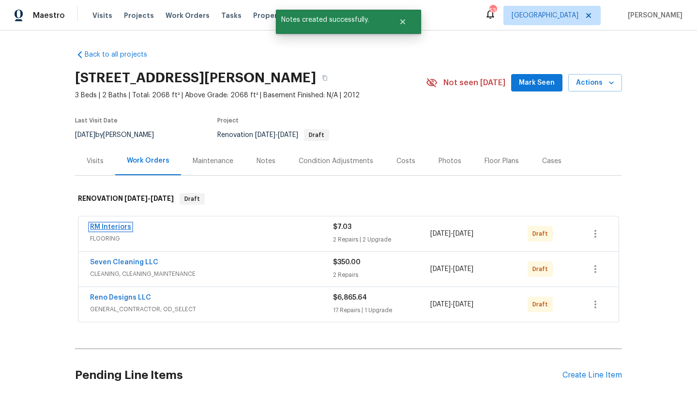
click at [127, 227] on link "RM Interiors" at bounding box center [110, 227] width 41 height 7
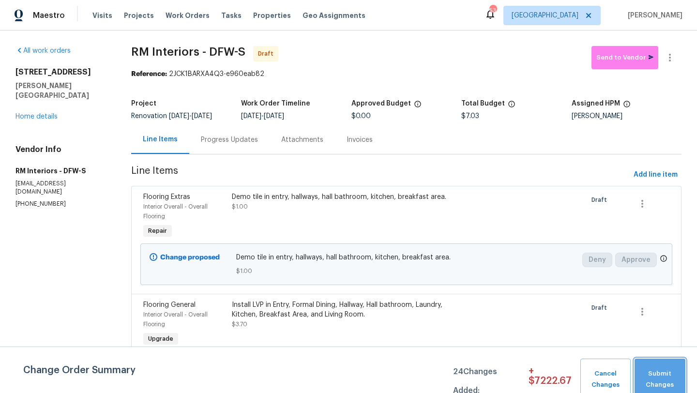
click at [659, 371] on span "Submit Changes" at bounding box center [660, 379] width 42 height 22
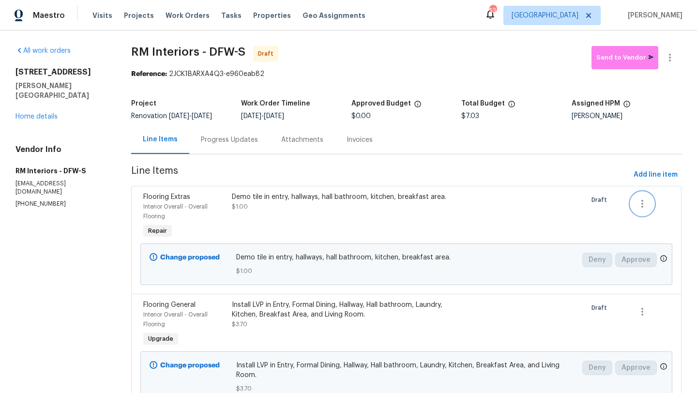
click at [643, 200] on icon "button" at bounding box center [642, 204] width 12 height 12
click at [576, 213] on div at bounding box center [348, 196] width 697 height 393
click at [643, 201] on icon "button" at bounding box center [642, 204] width 12 height 12
click at [543, 212] on div at bounding box center [348, 196] width 697 height 393
click at [45, 113] on link "Home details" at bounding box center [36, 116] width 42 height 7
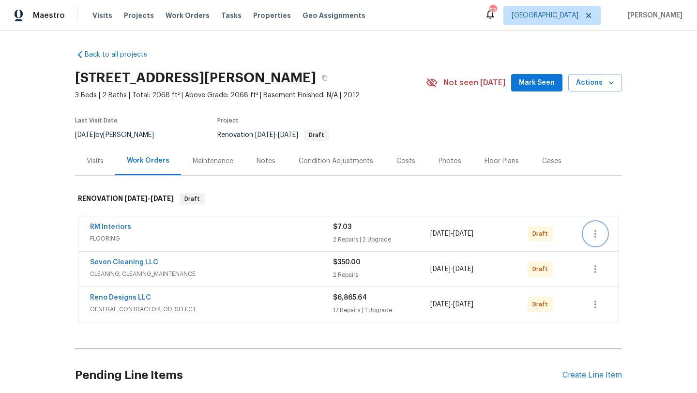
click at [597, 235] on icon "button" at bounding box center [595, 234] width 12 height 12
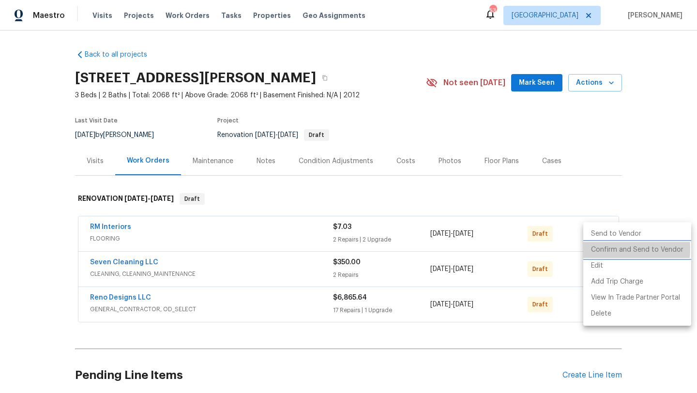
click at [605, 249] on li "Confirm and Send to Vendor" at bounding box center [637, 250] width 108 height 16
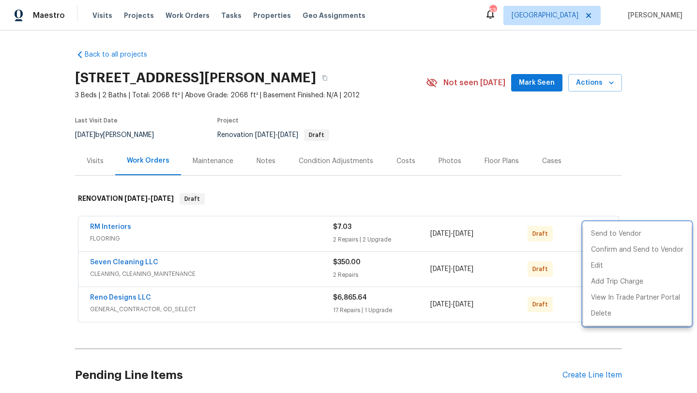
click at [578, 183] on div at bounding box center [348, 196] width 697 height 393
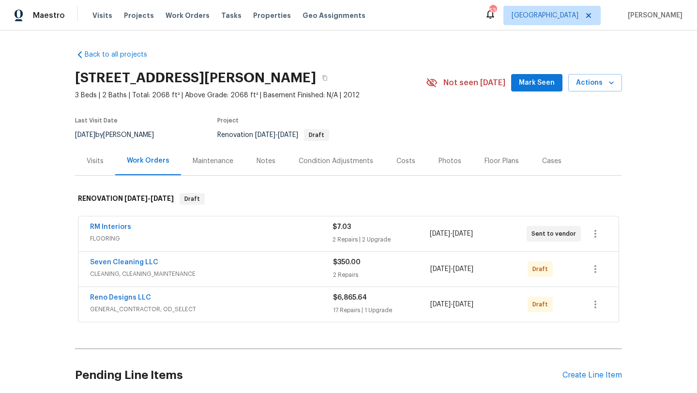
click at [161, 300] on div "Reno Designs LLC" at bounding box center [211, 299] width 243 height 12
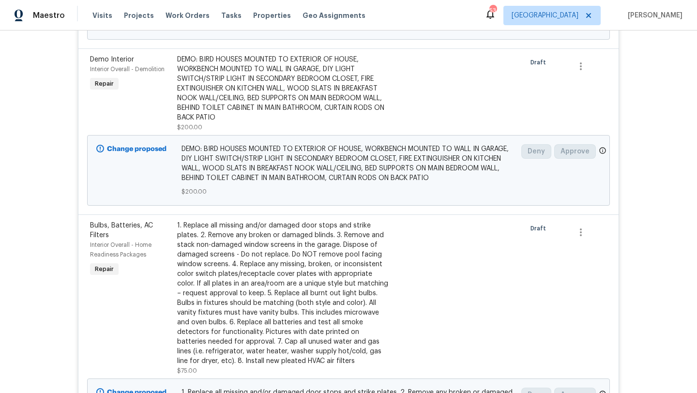
scroll to position [1064, 0]
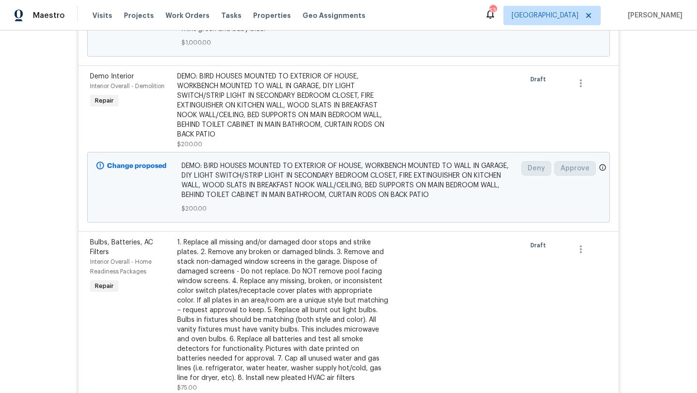
click at [272, 121] on div "DEMO: BIRD HOUSES MOUNTED TO EXTERIOR OF HOUSE, WORKBENCH MOUNTED TO WALL IN GA…" at bounding box center [283, 106] width 212 height 68
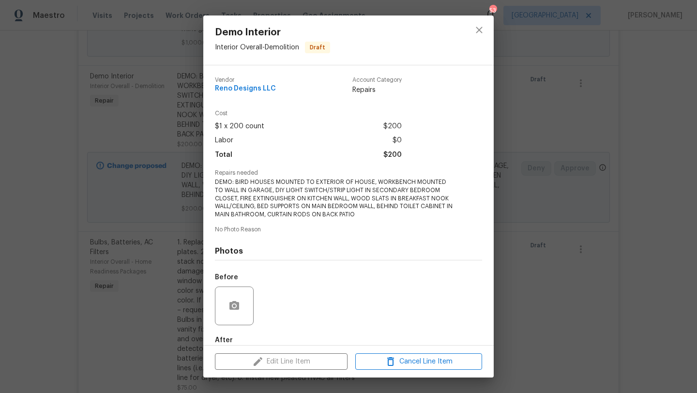
click at [303, 359] on div "Edit Line Item Cancel Line Item" at bounding box center [348, 361] width 290 height 32
click at [478, 32] on icon "close" at bounding box center [479, 30] width 12 height 12
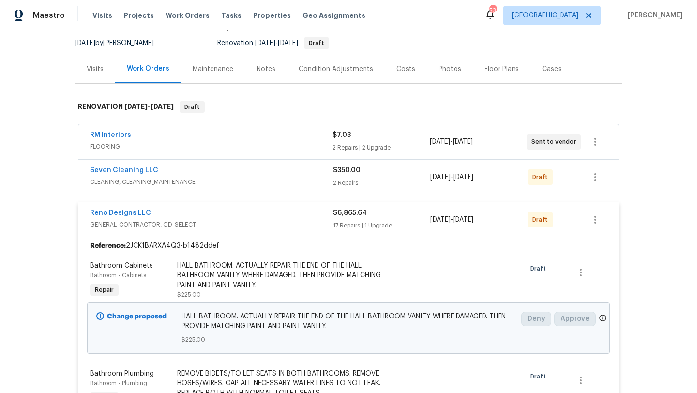
scroll to position [91, 0]
click at [598, 175] on icon "button" at bounding box center [595, 178] width 12 height 12
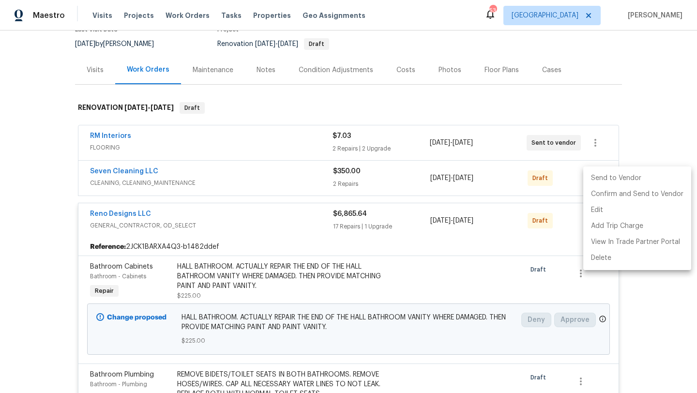
click at [598, 175] on li "Send to Vendor" at bounding box center [637, 178] width 108 height 16
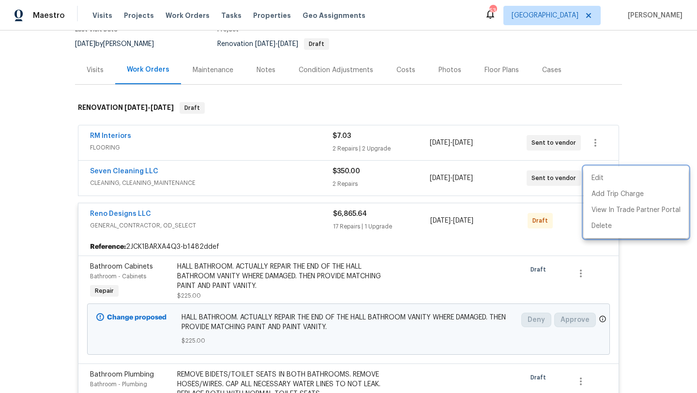
click at [562, 230] on div at bounding box center [348, 196] width 697 height 393
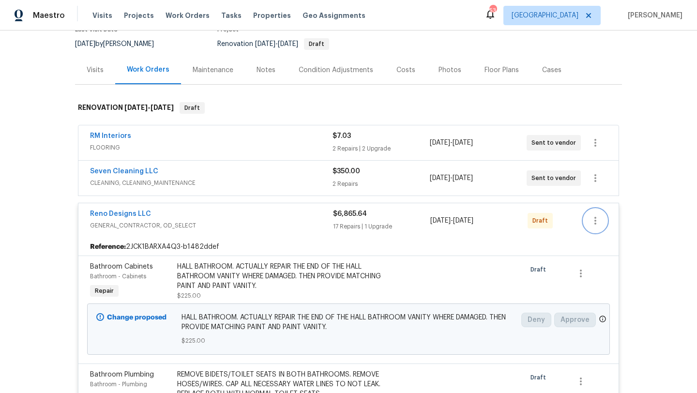
click at [588, 223] on button "button" at bounding box center [594, 220] width 23 height 23
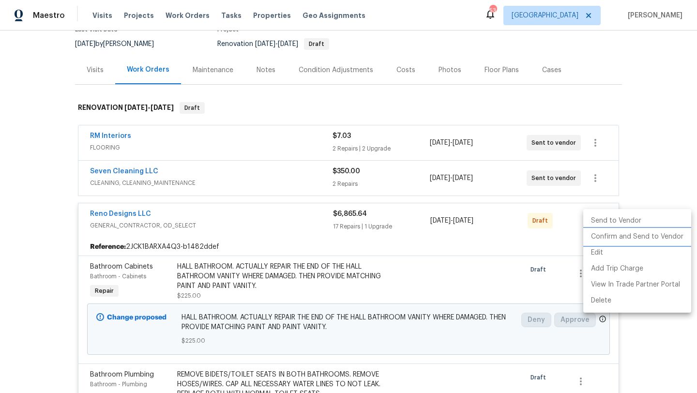
click at [599, 238] on li "Confirm and Send to Vendor" at bounding box center [637, 237] width 108 height 16
click at [648, 179] on div at bounding box center [348, 196] width 697 height 393
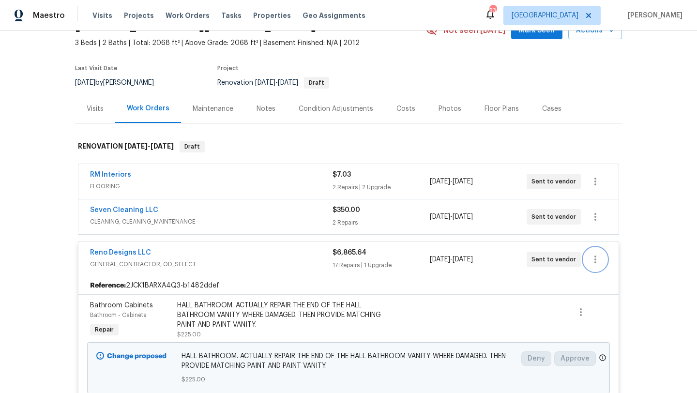
scroll to position [0, 0]
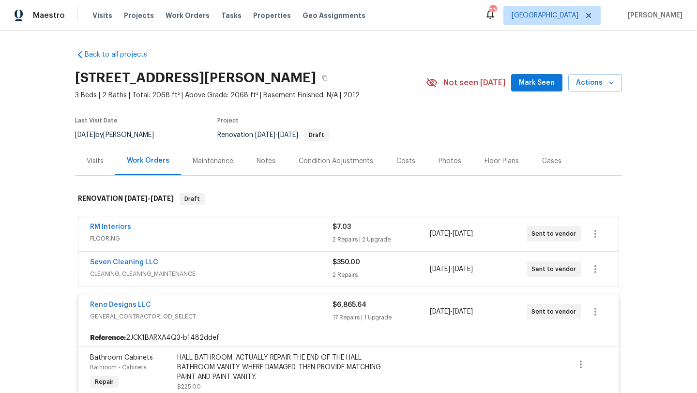
click at [539, 81] on span "Mark Seen" at bounding box center [537, 83] width 36 height 12
click at [491, 156] on div "Floor Plans" at bounding box center [501, 161] width 34 height 10
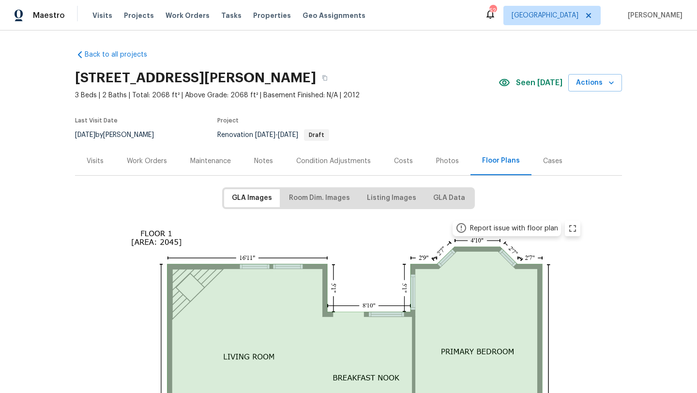
drag, startPoint x: 75, startPoint y: 75, endPoint x: 316, endPoint y: 79, distance: 241.0
click at [316, 79] on h2 "117 Independence Trl, Forney, TX 75126" at bounding box center [195, 78] width 241 height 10
copy h2 "117 Independence Trl, Forney, TX 75126"
click at [158, 152] on div "Work Orders" at bounding box center [146, 161] width 63 height 29
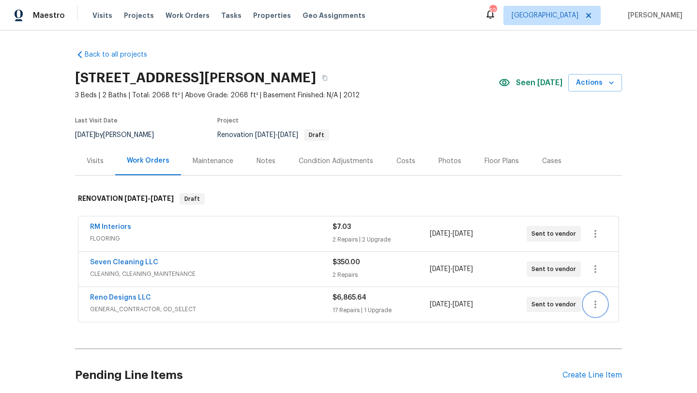
click at [598, 306] on icon "button" at bounding box center [595, 305] width 12 height 12
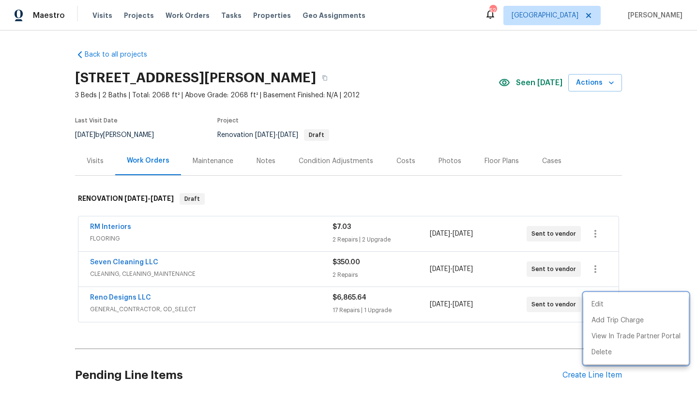
click at [631, 278] on div at bounding box center [348, 196] width 697 height 393
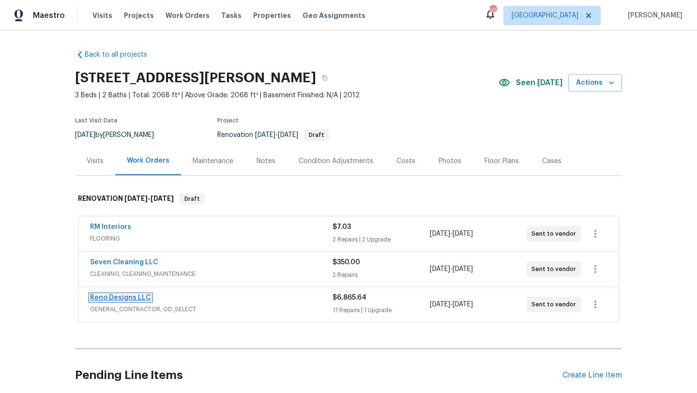
click at [139, 297] on link "Reno Designs LLC" at bounding box center [120, 297] width 61 height 7
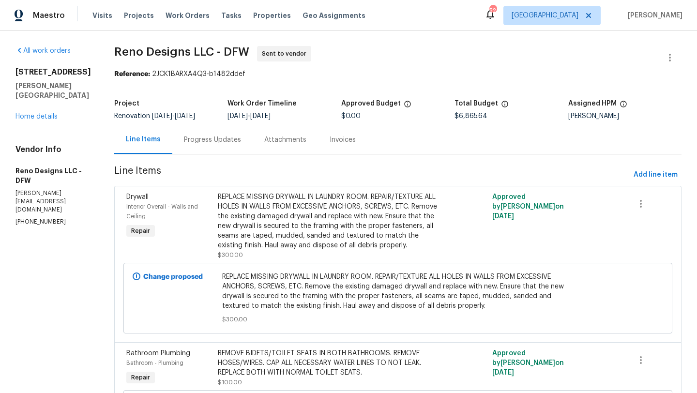
click at [223, 138] on div "Progress Updates" at bounding box center [212, 140] width 57 height 10
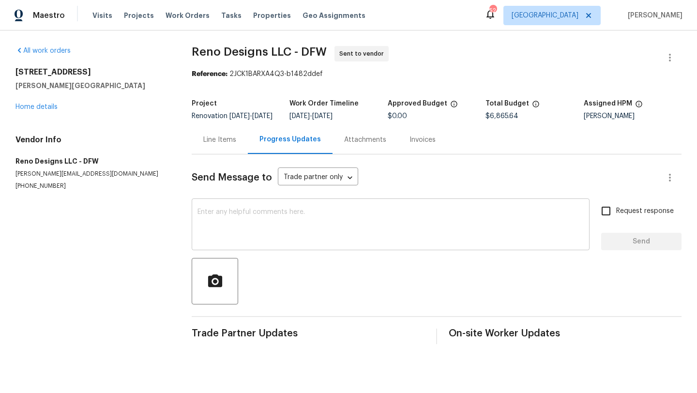
click at [255, 220] on textarea at bounding box center [390, 226] width 386 height 34
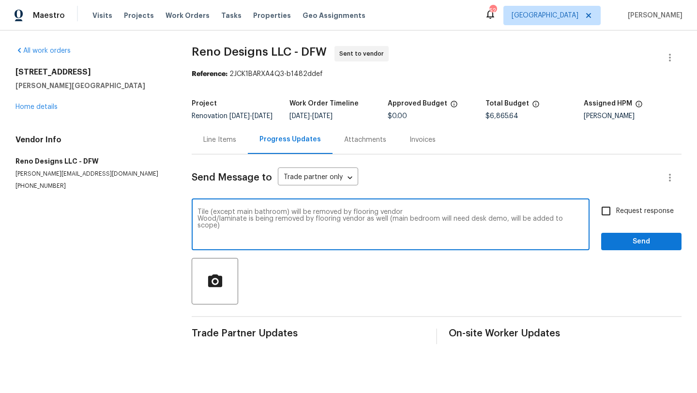
type textarea "Tile (except main bathroom) will be removed by flooring vendor Wood/laminate is…"
click at [620, 212] on span "Request response" at bounding box center [645, 211] width 58 height 10
click at [616, 212] on input "Request response" at bounding box center [606, 211] width 20 height 20
checkbox input "true"
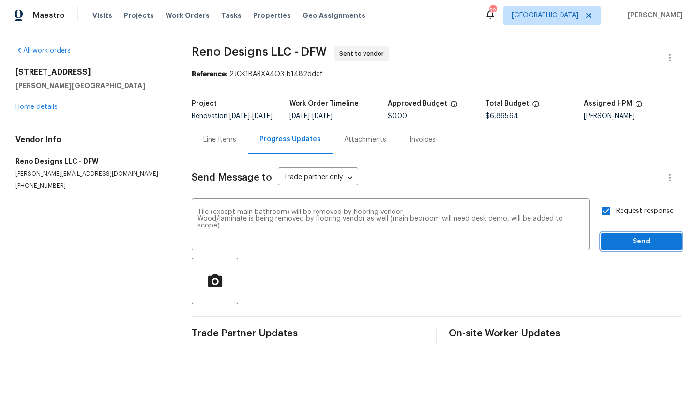
click at [624, 244] on span "Send" at bounding box center [641, 242] width 65 height 12
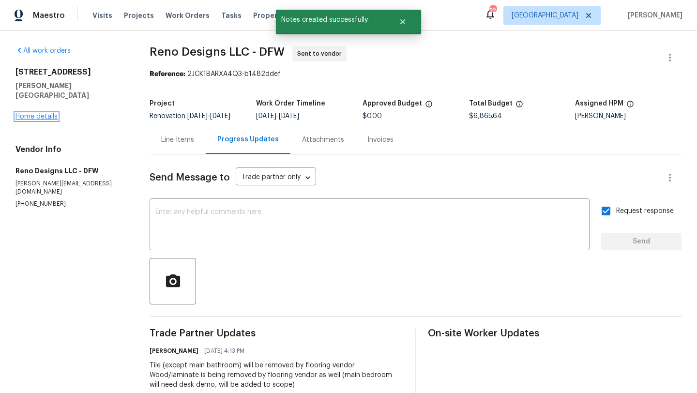
click at [54, 113] on link "Home details" at bounding box center [36, 116] width 42 height 7
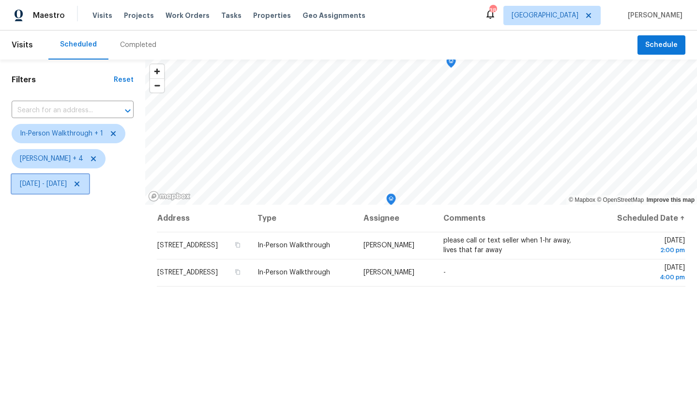
click at [67, 185] on span "Fri, Sep 19 - Fri, Sep 19" at bounding box center [43, 184] width 47 height 10
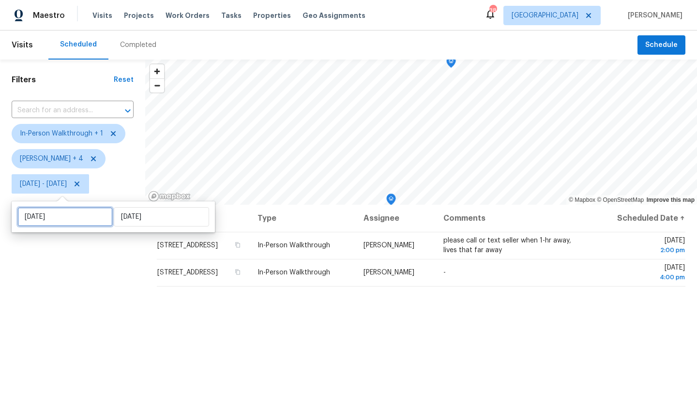
select select "8"
select select "2025"
select select "9"
select select "2025"
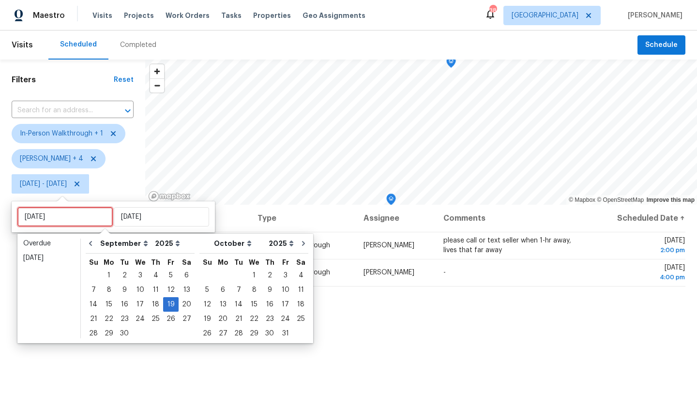
click at [73, 215] on input "[DATE]" at bounding box center [64, 216] width 95 height 19
click at [152, 303] on div "18" at bounding box center [155, 305] width 15 height 14
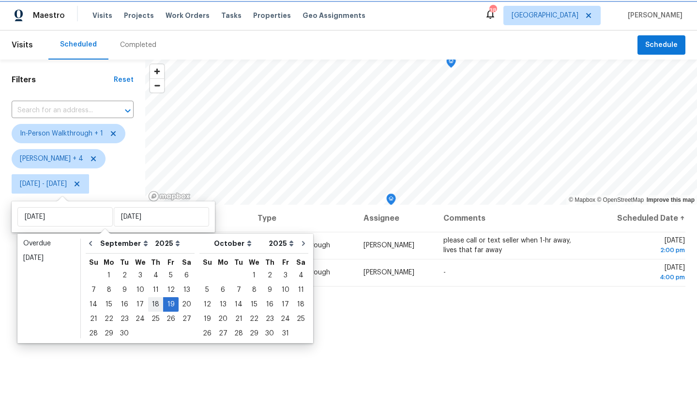
type input "[DATE]"
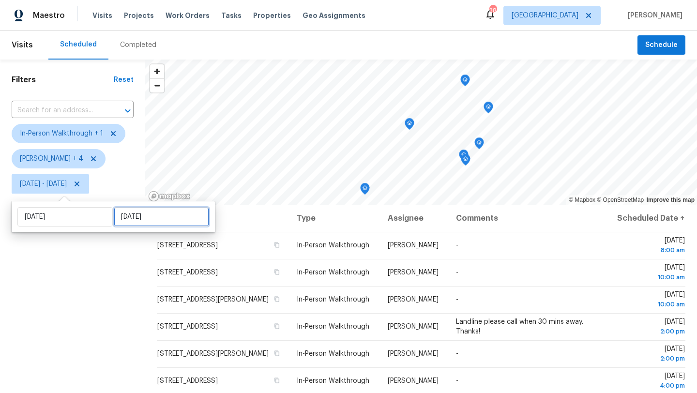
select select "8"
select select "2025"
select select "9"
select select "2025"
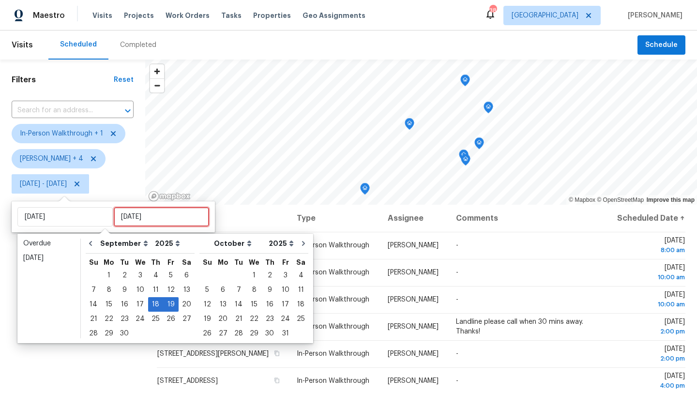
click at [123, 222] on input "[DATE]" at bounding box center [161, 216] width 95 height 19
type input "Thu, Sep 11"
type input "[DATE]"
click at [153, 304] on div "18" at bounding box center [155, 305] width 15 height 14
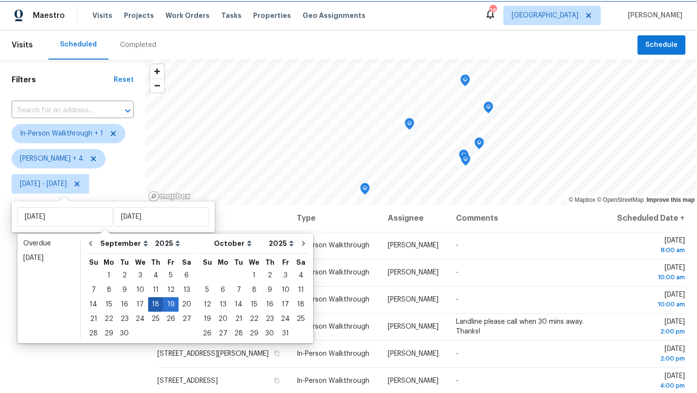
type input "[DATE]"
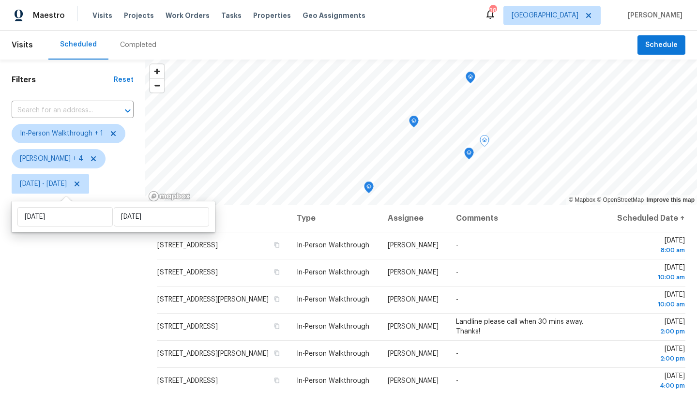
click at [125, 303] on div "Filters Reset ​ In-Person Walkthrough + 1 Alicia Anices + 4 Thu, Sep 18 - Thu, …" at bounding box center [72, 290] width 145 height 460
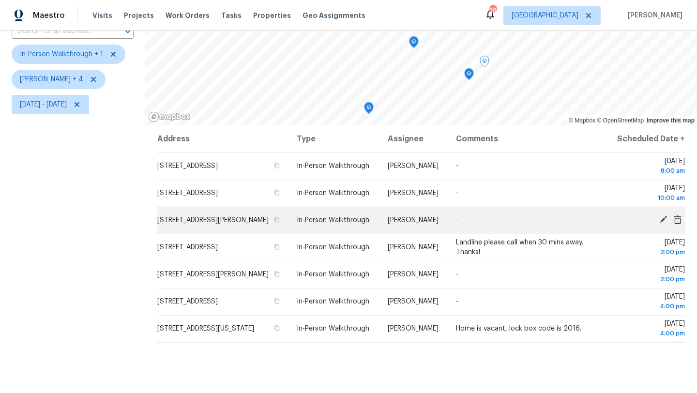
scroll to position [82, 0]
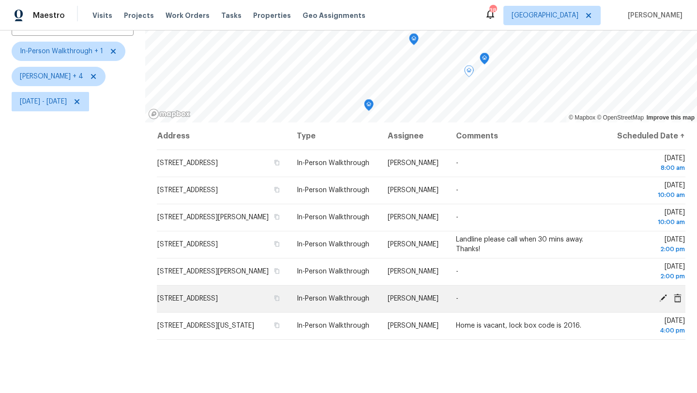
click at [662, 302] on icon at bounding box center [662, 298] width 9 height 9
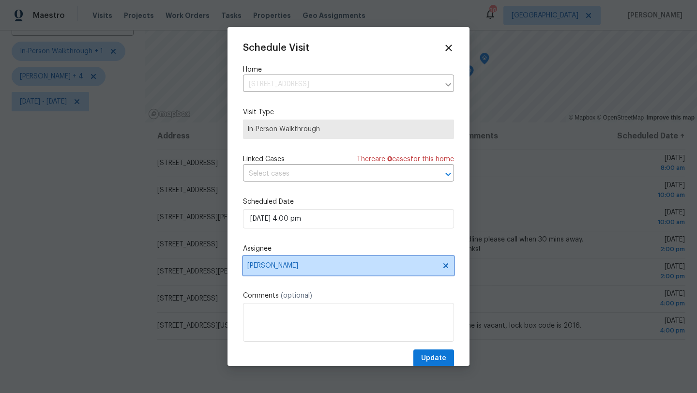
click at [292, 263] on span "[PERSON_NAME]" at bounding box center [342, 266] width 190 height 8
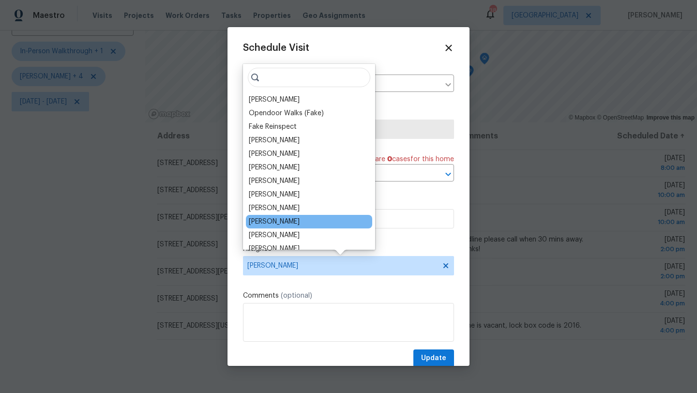
click at [289, 220] on div "[PERSON_NAME]" at bounding box center [274, 222] width 51 height 10
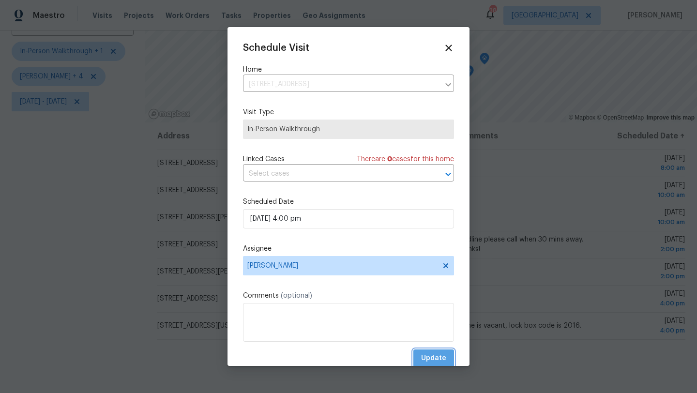
click at [435, 357] on span "Update" at bounding box center [433, 358] width 25 height 12
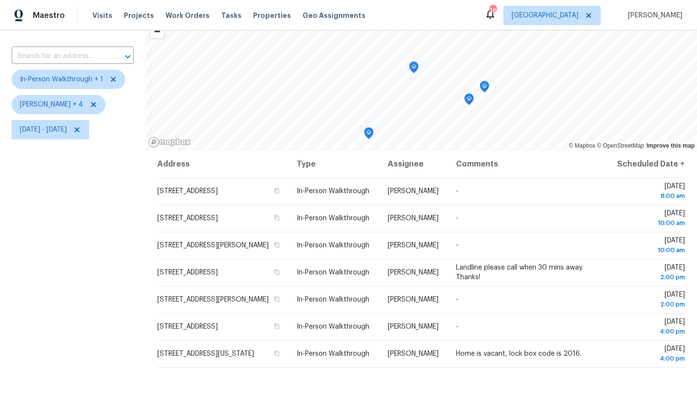
scroll to position [55, 0]
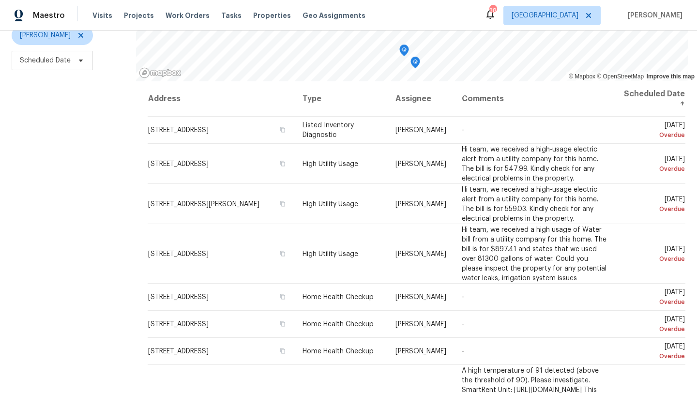
scroll to position [126, 0]
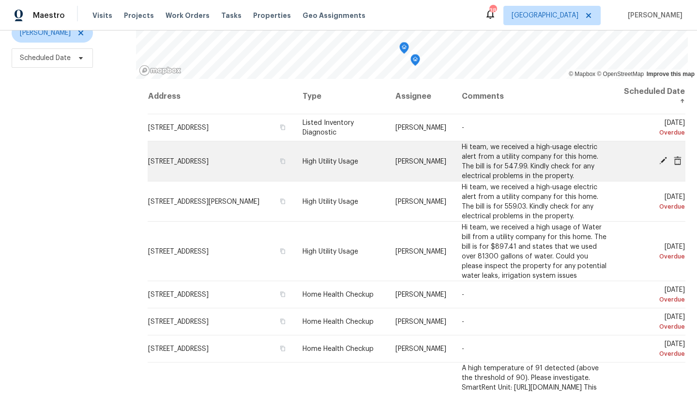
click at [677, 159] on icon at bounding box center [677, 160] width 8 height 9
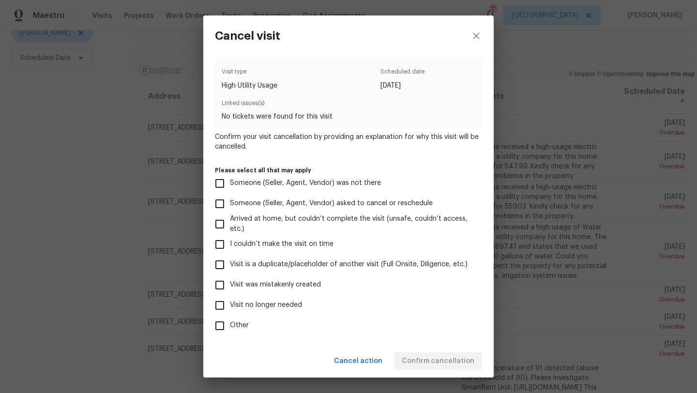
click at [272, 302] on span "Visit no longer needed" at bounding box center [266, 305] width 72 height 10
click at [230, 302] on input "Visit no longer needed" at bounding box center [219, 305] width 20 height 20
checkbox input "true"
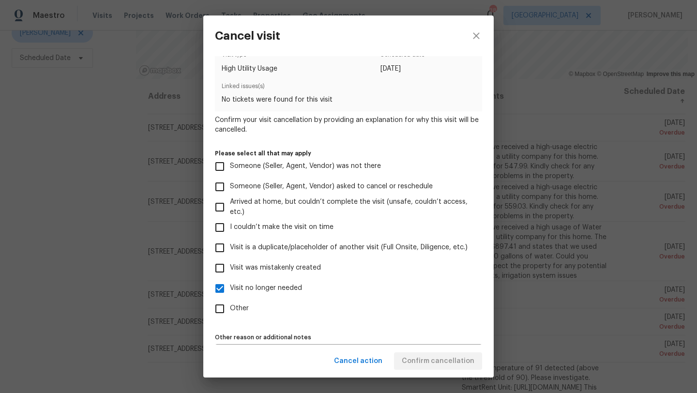
scroll to position [43, 0]
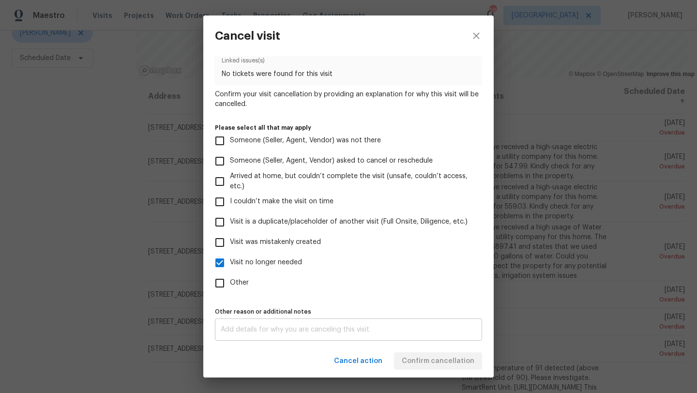
click at [270, 329] on textarea at bounding box center [348, 329] width 255 height 7
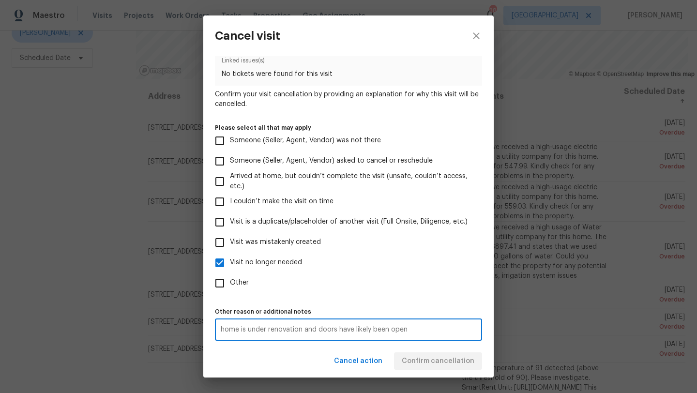
type textarea "home is under renovation and doors have likely been open"
click at [378, 277] on label "Other" at bounding box center [341, 283] width 265 height 20
click at [230, 277] on input "Other" at bounding box center [219, 283] width 20 height 20
checkbox input "true"
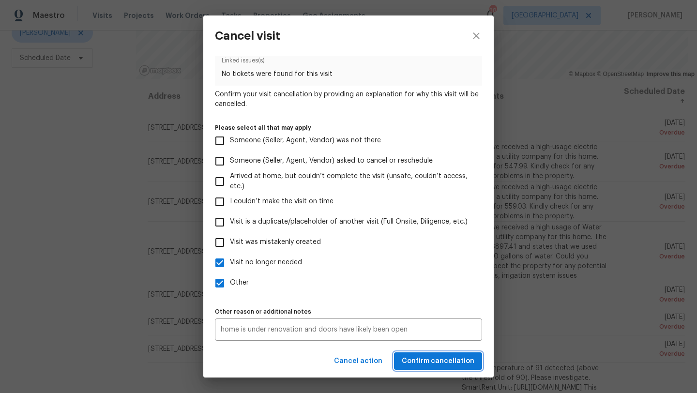
click at [417, 359] on span "Confirm cancellation" at bounding box center [438, 361] width 73 height 12
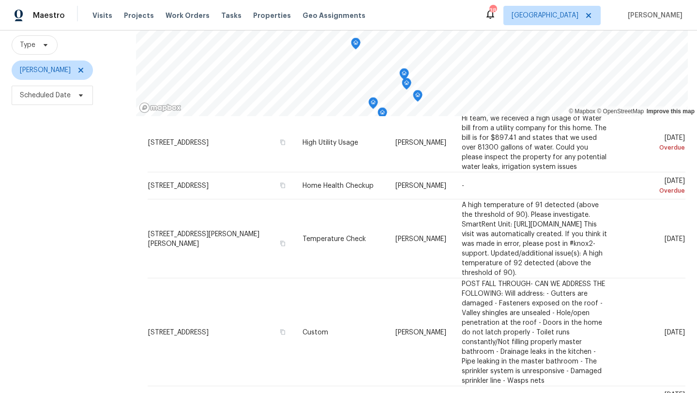
scroll to position [126, 0]
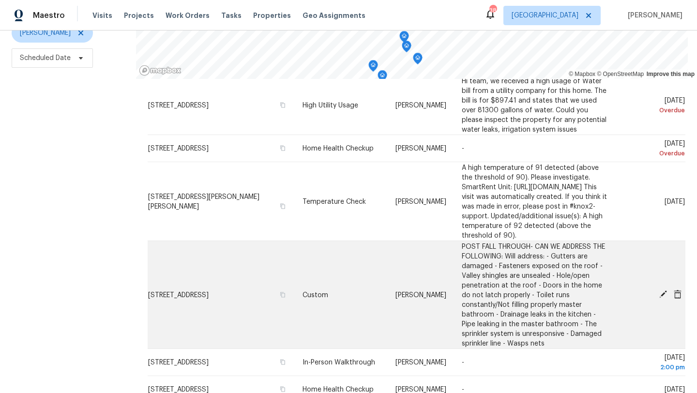
click at [665, 295] on icon at bounding box center [663, 294] width 8 height 8
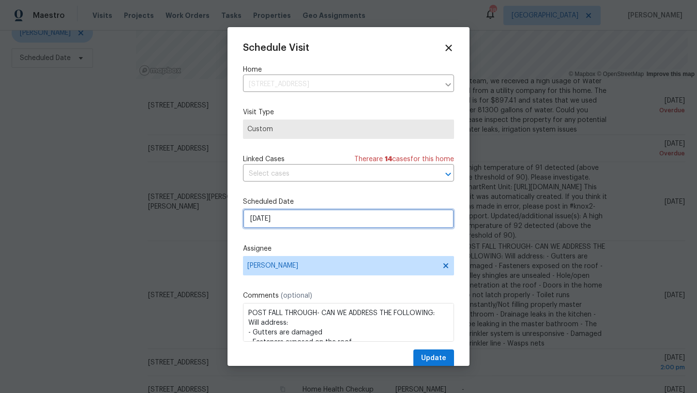
click at [288, 223] on input "[DATE]" at bounding box center [348, 218] width 211 height 19
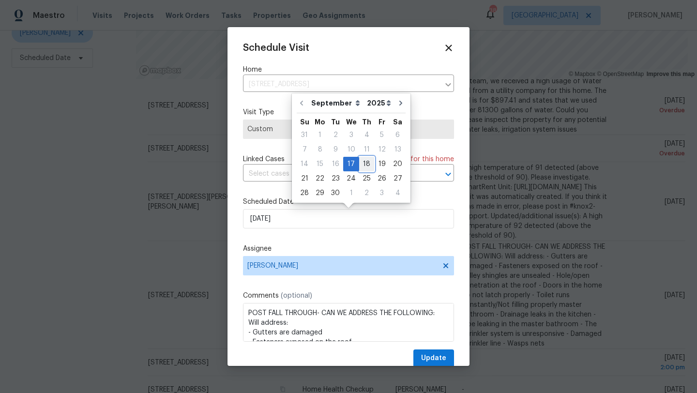
click at [363, 166] on div "18" at bounding box center [366, 164] width 15 height 14
type input "[DATE]"
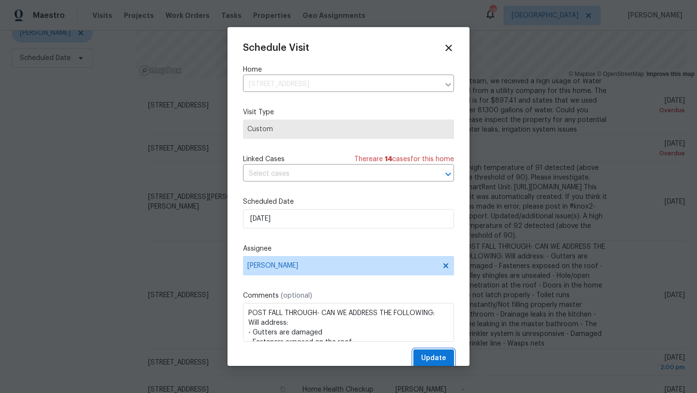
click at [423, 352] on button "Update" at bounding box center [433, 358] width 41 height 18
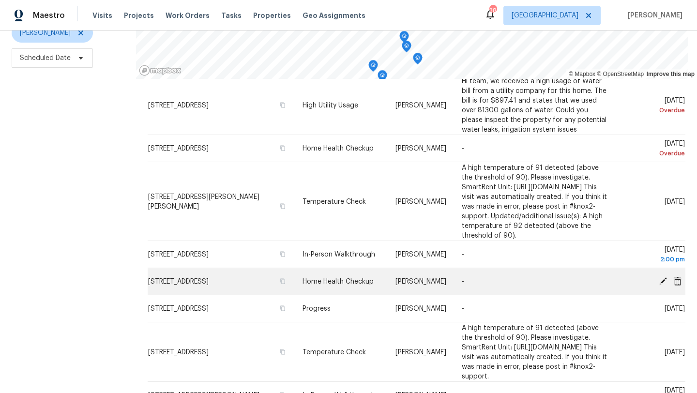
click at [661, 284] on icon at bounding box center [663, 281] width 8 height 8
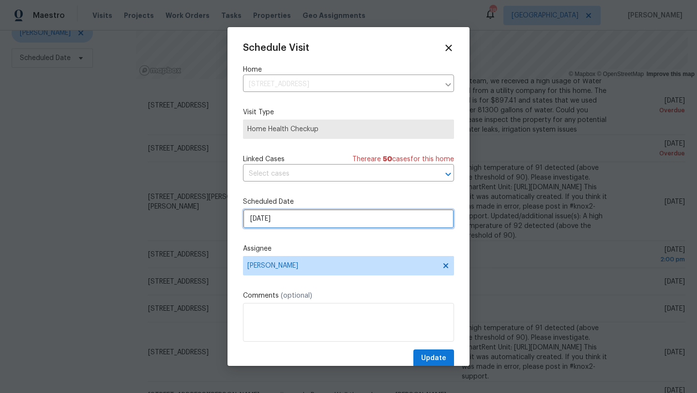
click at [335, 219] on input "[DATE]" at bounding box center [348, 218] width 211 height 19
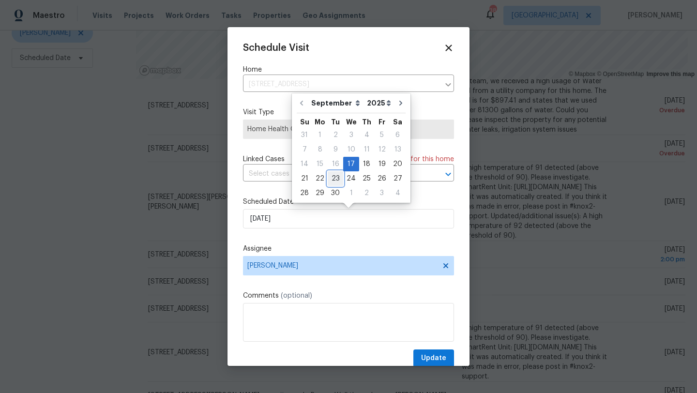
click at [334, 179] on div "23" at bounding box center [335, 179] width 15 height 14
type input "[DATE]"
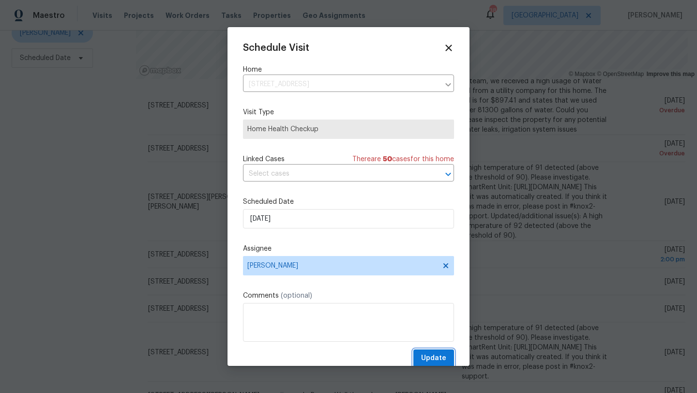
click at [433, 354] on span "Update" at bounding box center [433, 358] width 25 height 12
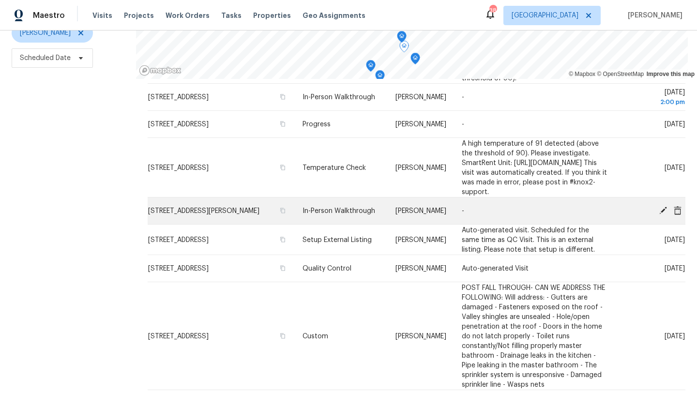
scroll to position [265, 0]
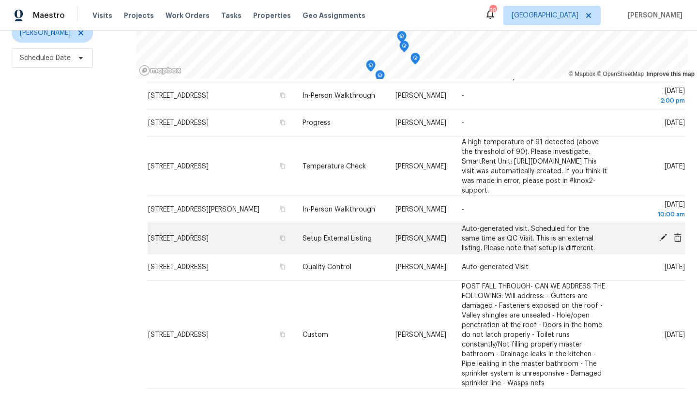
click at [664, 242] on icon at bounding box center [662, 237] width 9 height 9
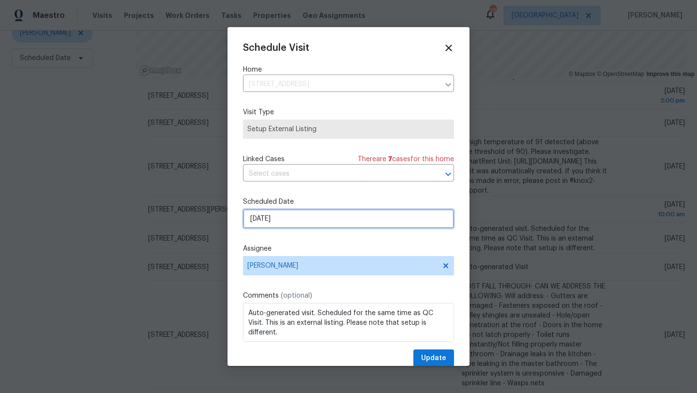
click at [321, 222] on input "[DATE]" at bounding box center [348, 218] width 211 height 19
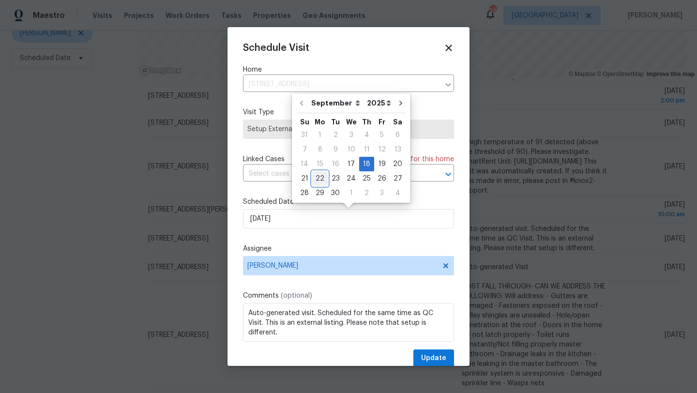
click at [320, 179] on div "22" at bounding box center [319, 179] width 15 height 14
type input "[DATE]"
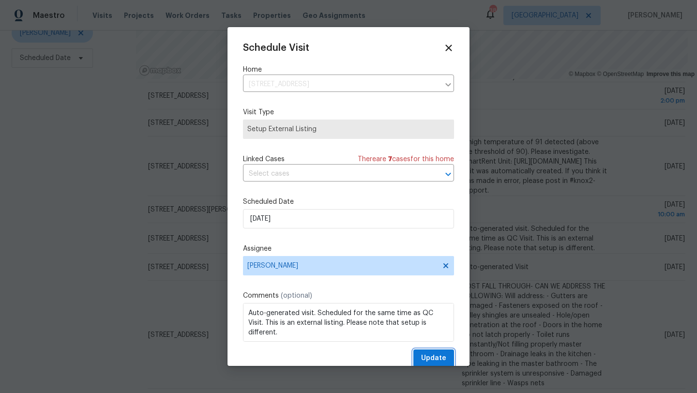
click at [432, 361] on span "Update" at bounding box center [433, 358] width 25 height 12
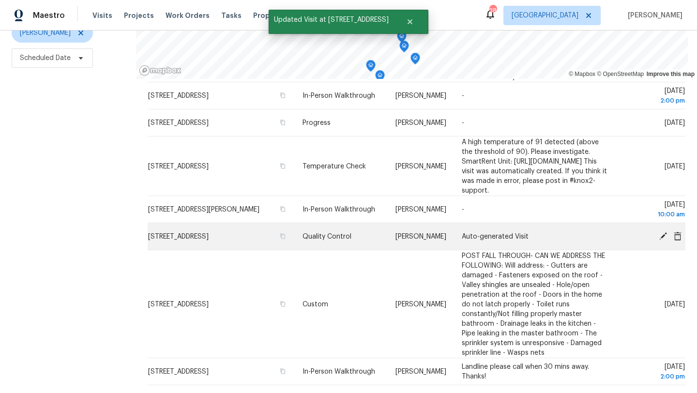
click at [663, 239] on icon at bounding box center [663, 236] width 8 height 8
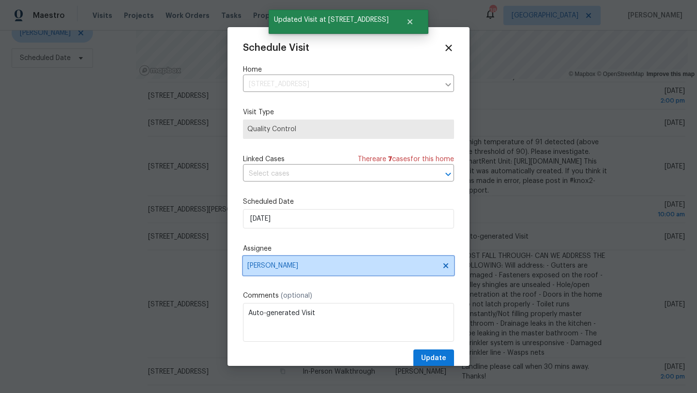
click at [286, 263] on span "[PERSON_NAME]" at bounding box center [342, 266] width 190 height 8
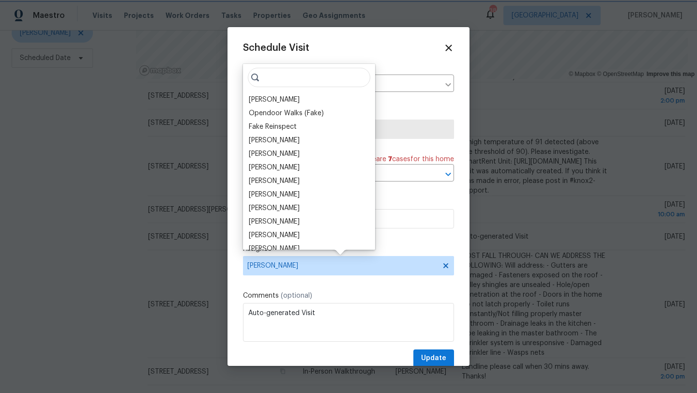
click at [232, 253] on div "Schedule Visit Home [STREET_ADDRESS] ​ Visit Type Quality Control Linked Cases …" at bounding box center [348, 196] width 242 height 339
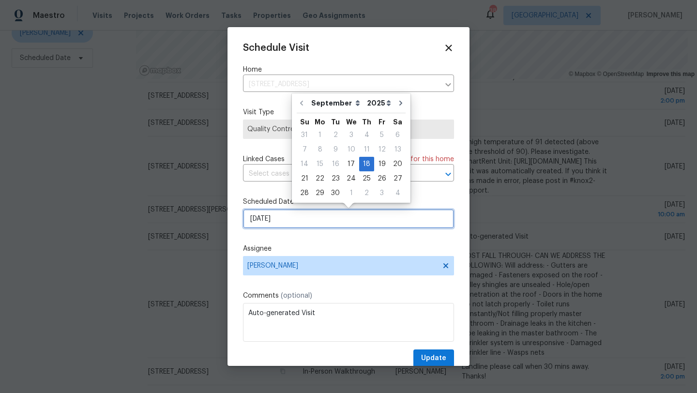
click at [266, 216] on input "[DATE]" at bounding box center [348, 218] width 211 height 19
click at [321, 176] on div "22" at bounding box center [319, 179] width 15 height 14
type input "[DATE]"
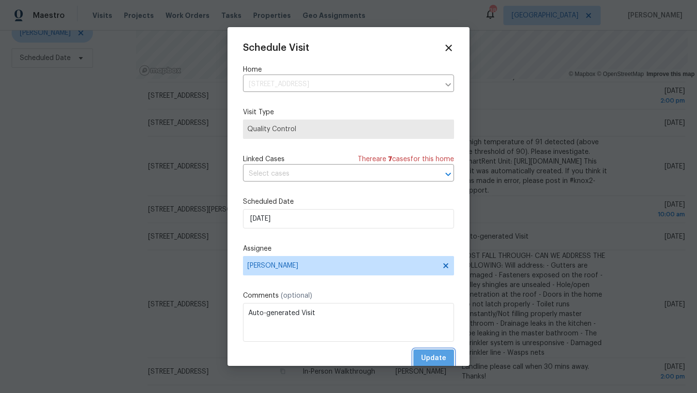
click at [437, 359] on span "Update" at bounding box center [433, 358] width 25 height 12
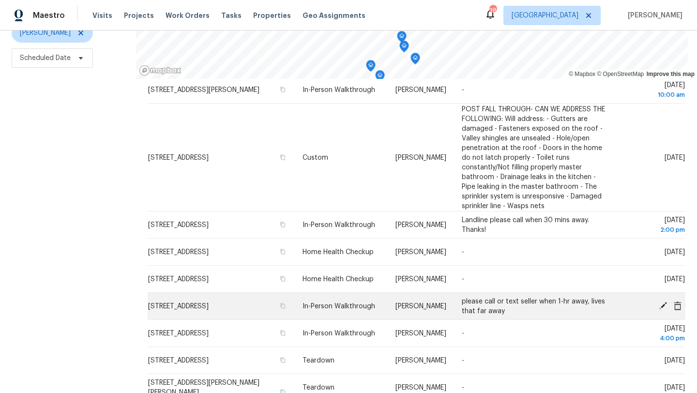
scroll to position [385, 0]
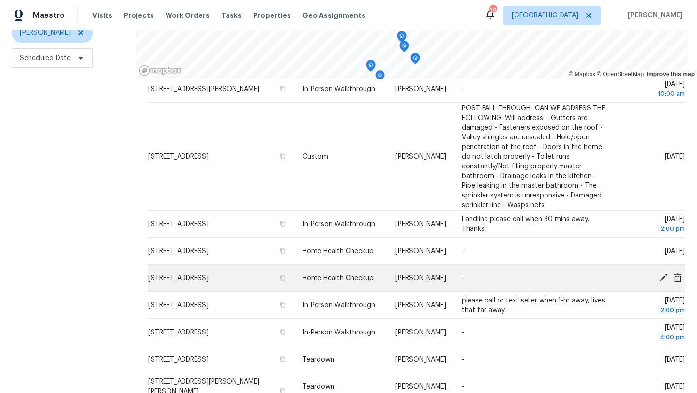
click at [662, 282] on icon at bounding box center [662, 277] width 9 height 9
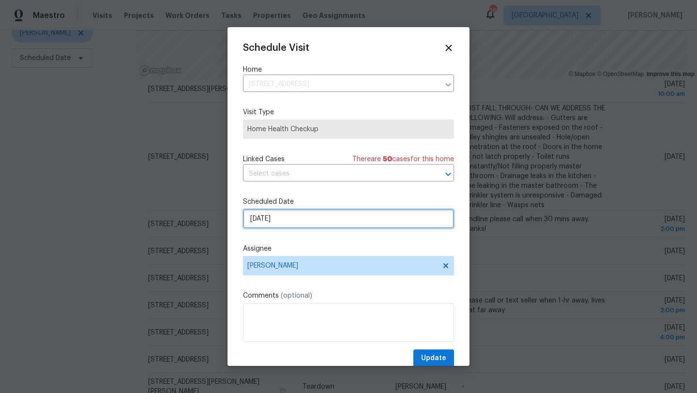
click at [293, 212] on input "[DATE]" at bounding box center [348, 218] width 211 height 19
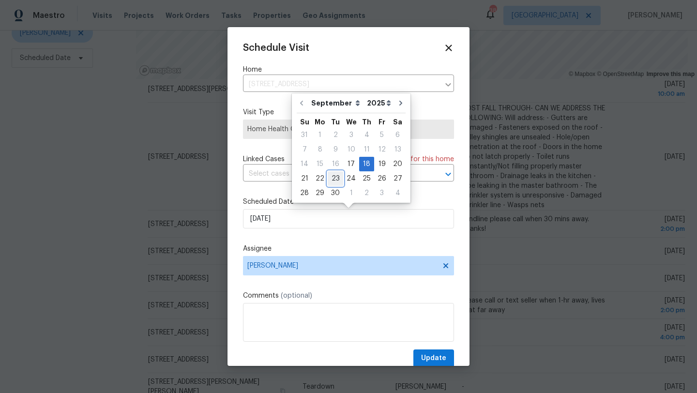
click at [330, 177] on div "23" at bounding box center [335, 179] width 15 height 14
type input "[DATE]"
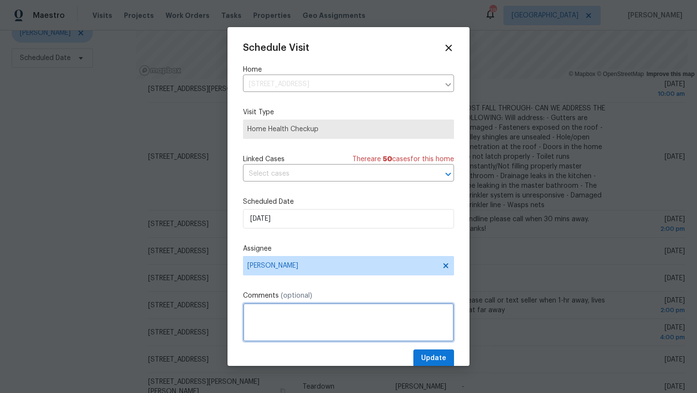
click at [309, 314] on textarea at bounding box center [348, 322] width 211 height 39
type textarea "moving due to french drain install"
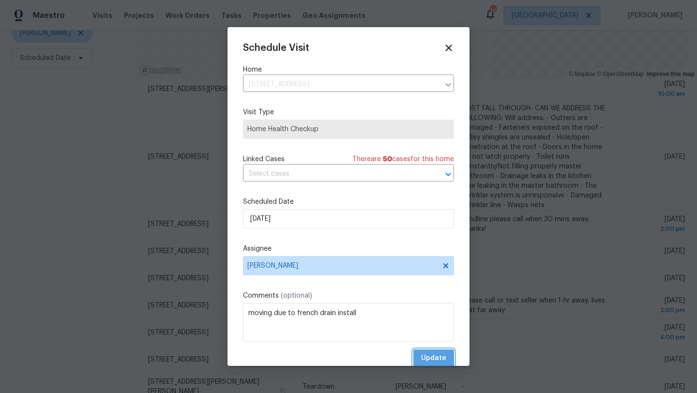
click at [424, 358] on span "Update" at bounding box center [433, 358] width 25 height 12
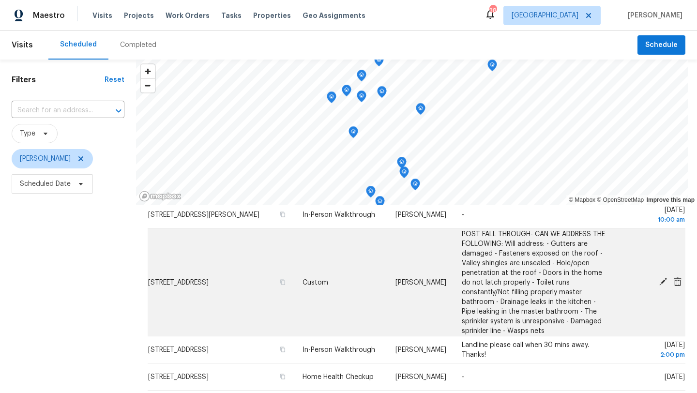
scroll to position [331, 0]
